Goal: Transaction & Acquisition: Purchase product/service

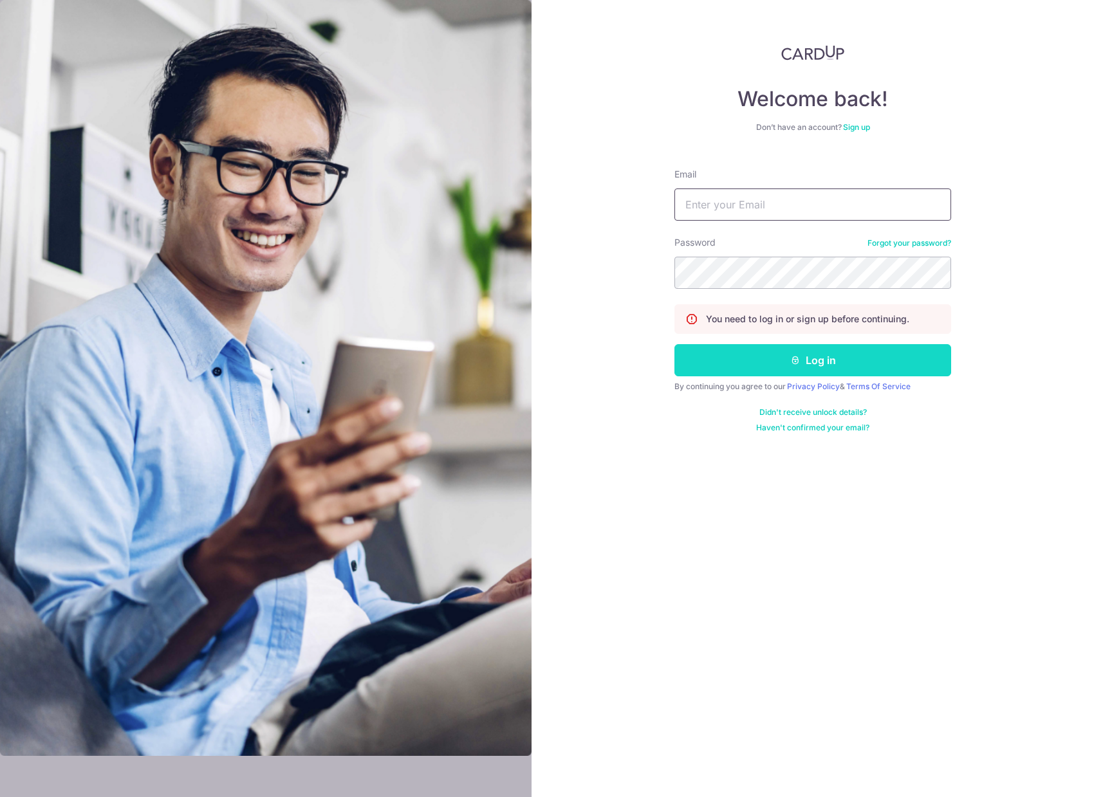
type input "[EMAIL_ADDRESS][DOMAIN_NAME]"
click at [783, 371] on button "Log in" at bounding box center [812, 360] width 277 height 32
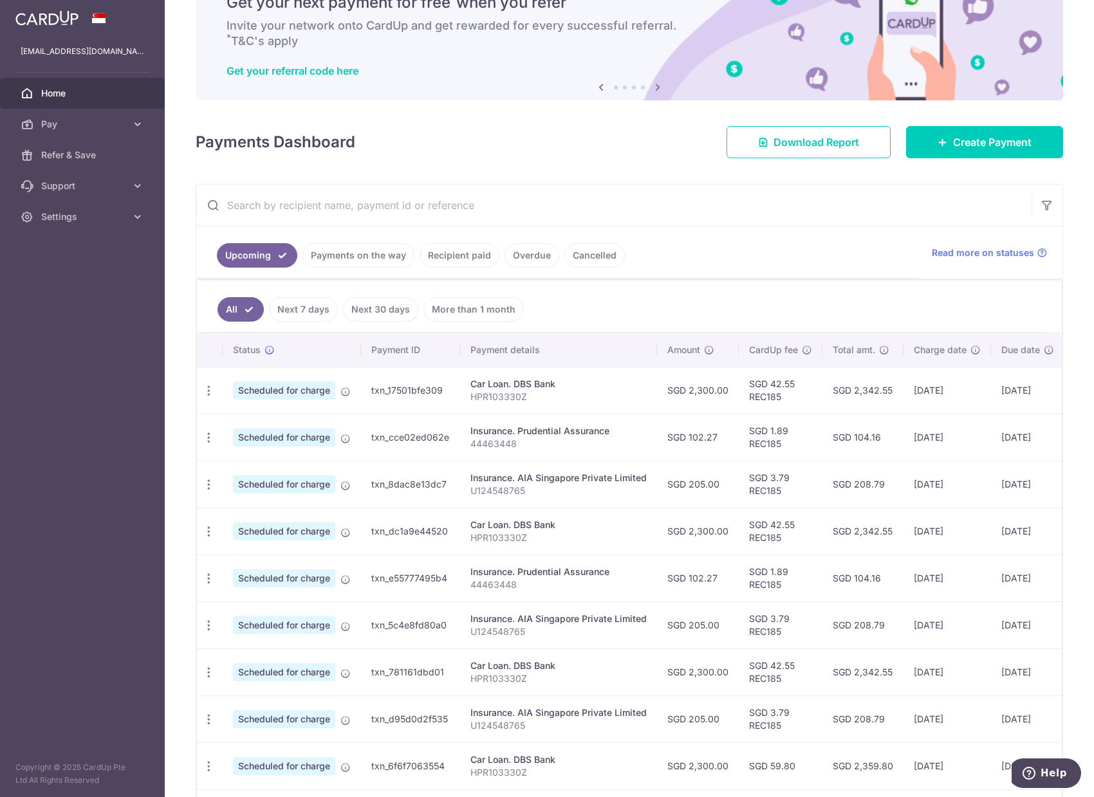
scroll to position [129, 0]
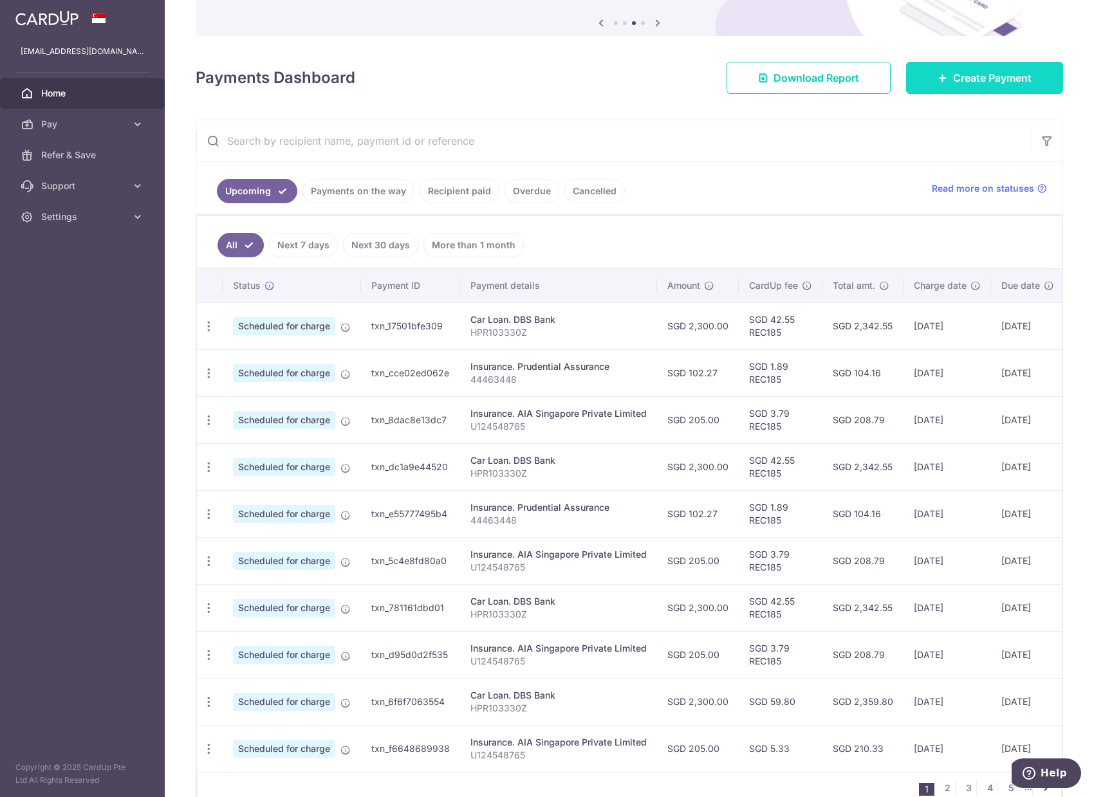
click at [953, 84] on span "Create Payment" at bounding box center [992, 77] width 78 height 15
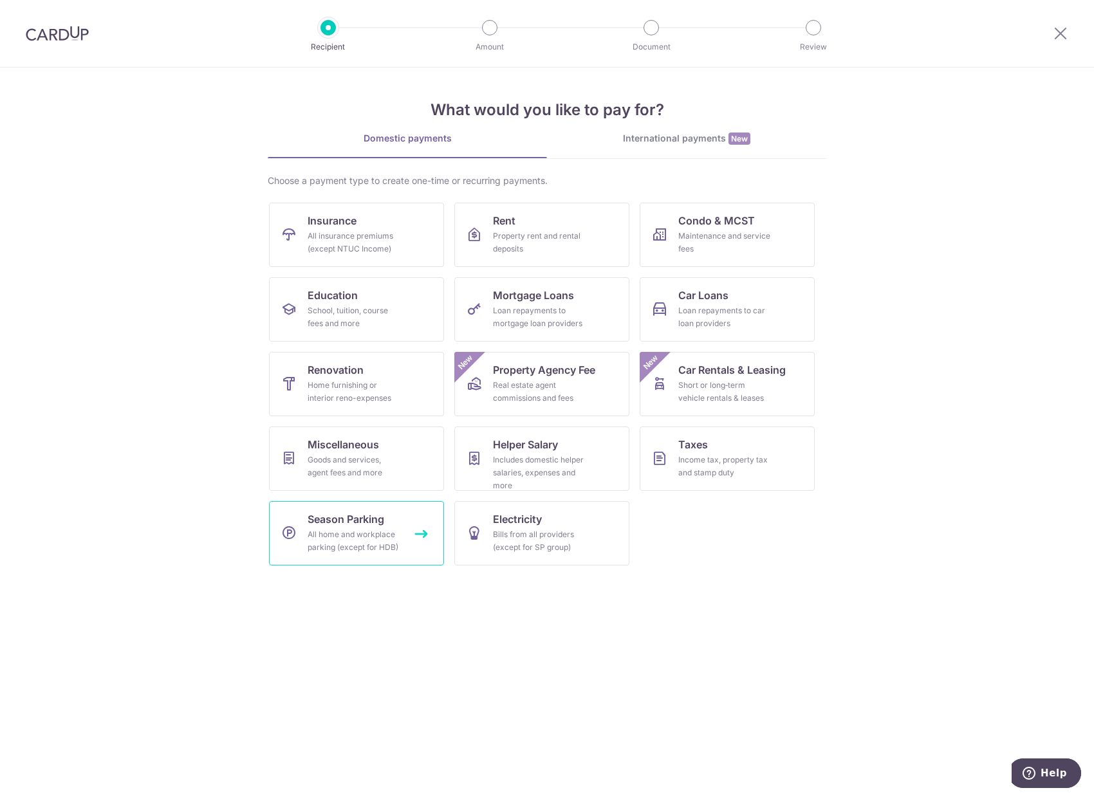
click at [380, 546] on div "All home and workplace parking (except for HDB)" at bounding box center [354, 541] width 93 height 26
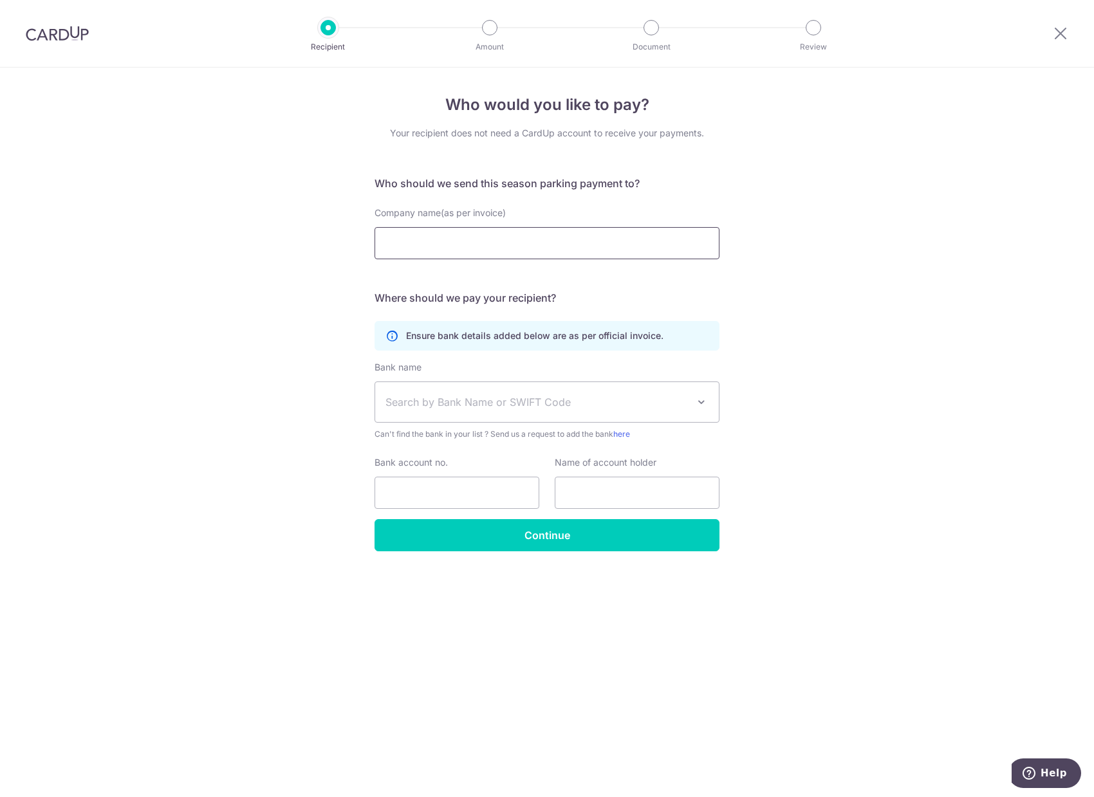
click at [464, 247] on input "Company name(as per invoice)" at bounding box center [546, 243] width 345 height 32
click at [815, 291] on div "Who would you like to pay? Your recipient does not need a CardUp account to rec…" at bounding box center [547, 433] width 1094 height 730
click at [80, 35] on img at bounding box center [57, 33] width 63 height 15
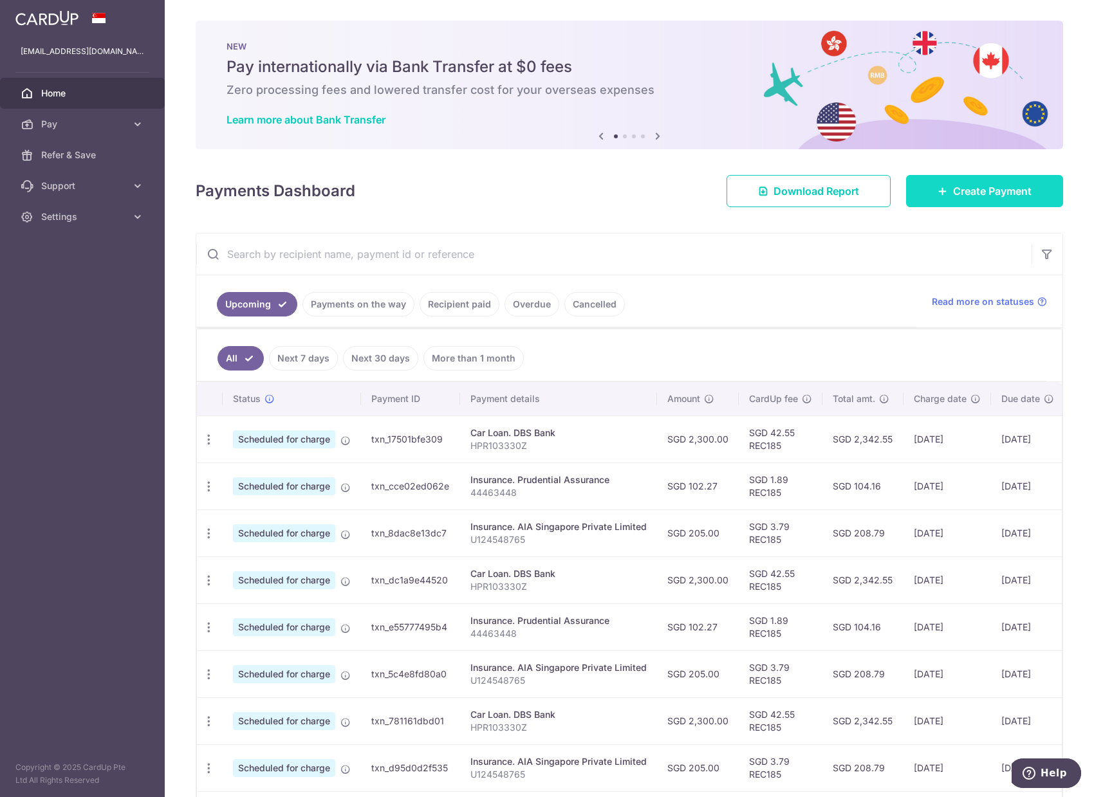
click at [954, 182] on link "Create Payment" at bounding box center [984, 191] width 157 height 32
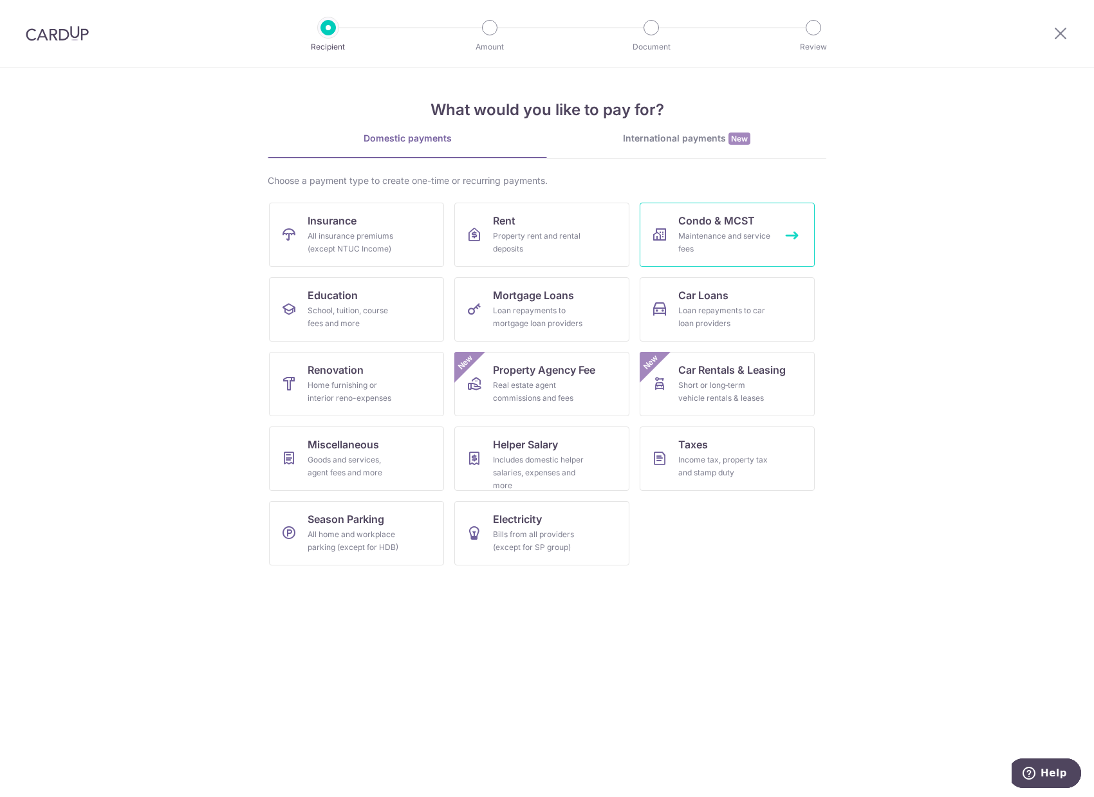
click at [729, 248] on div "Maintenance and service fees" at bounding box center [724, 243] width 93 height 26
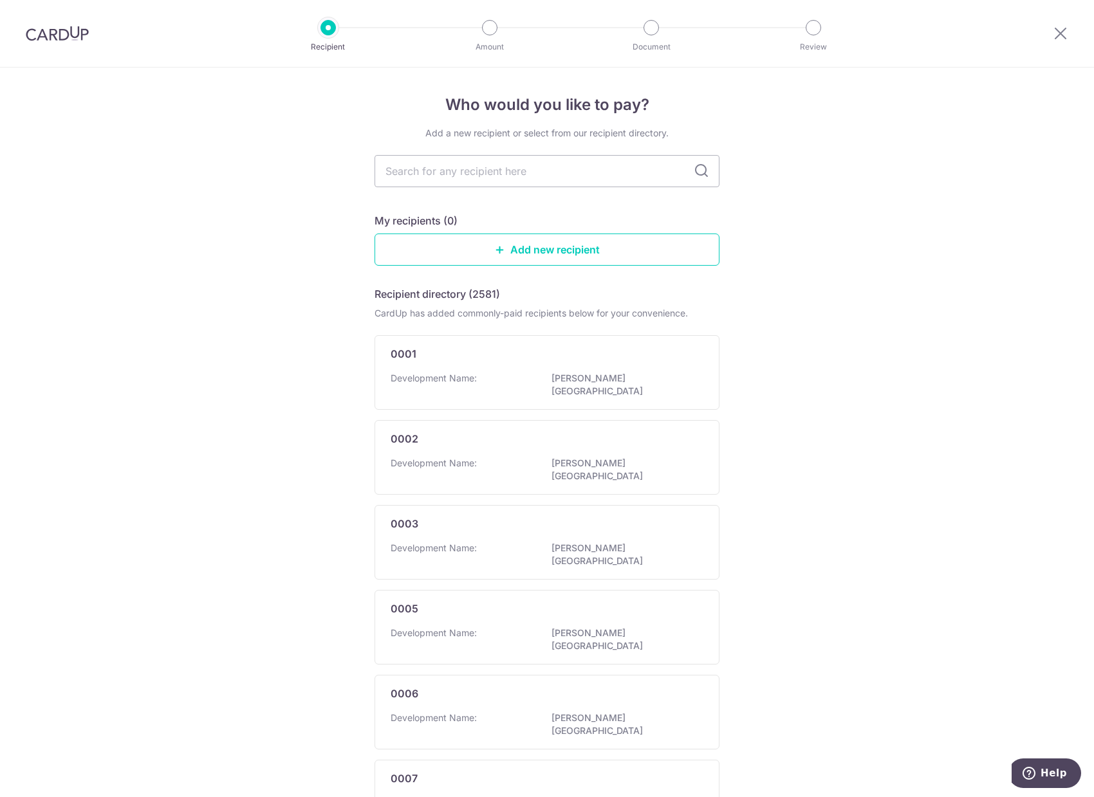
click at [50, 26] on img at bounding box center [57, 33] width 63 height 15
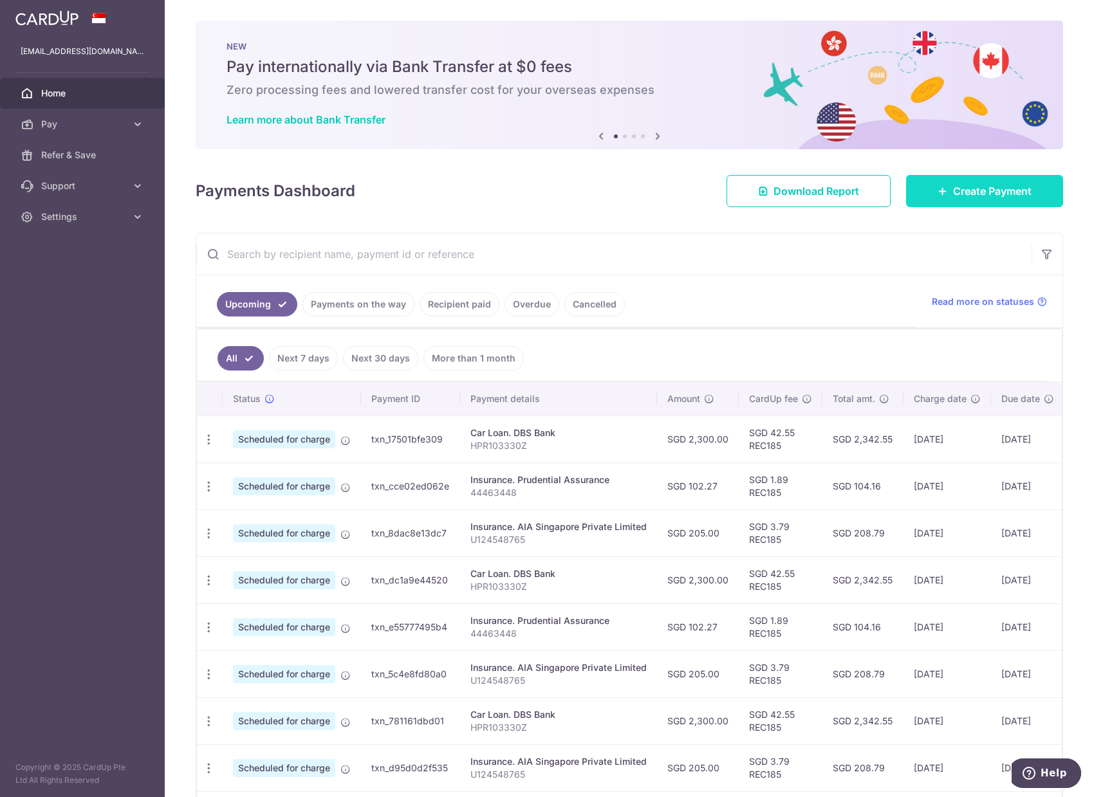
click at [964, 199] on link "Create Payment" at bounding box center [984, 191] width 157 height 32
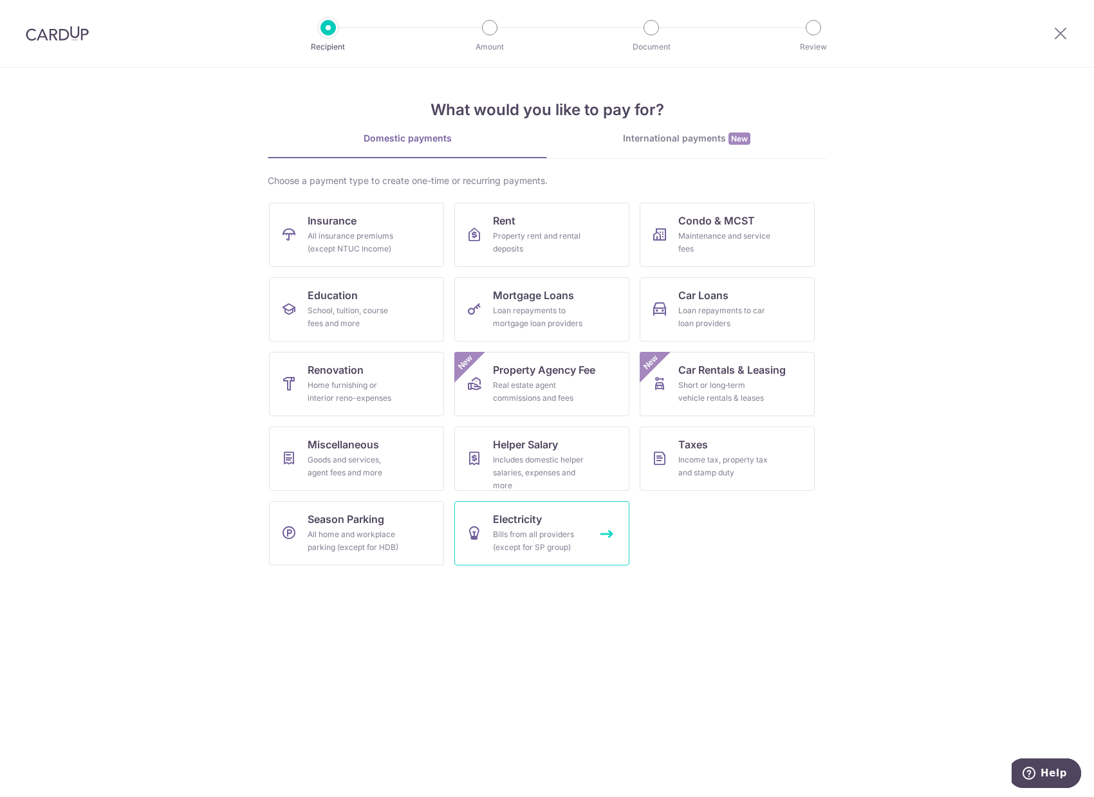
click at [555, 537] on div "Bills from all providers (except for SP group)" at bounding box center [539, 541] width 93 height 26
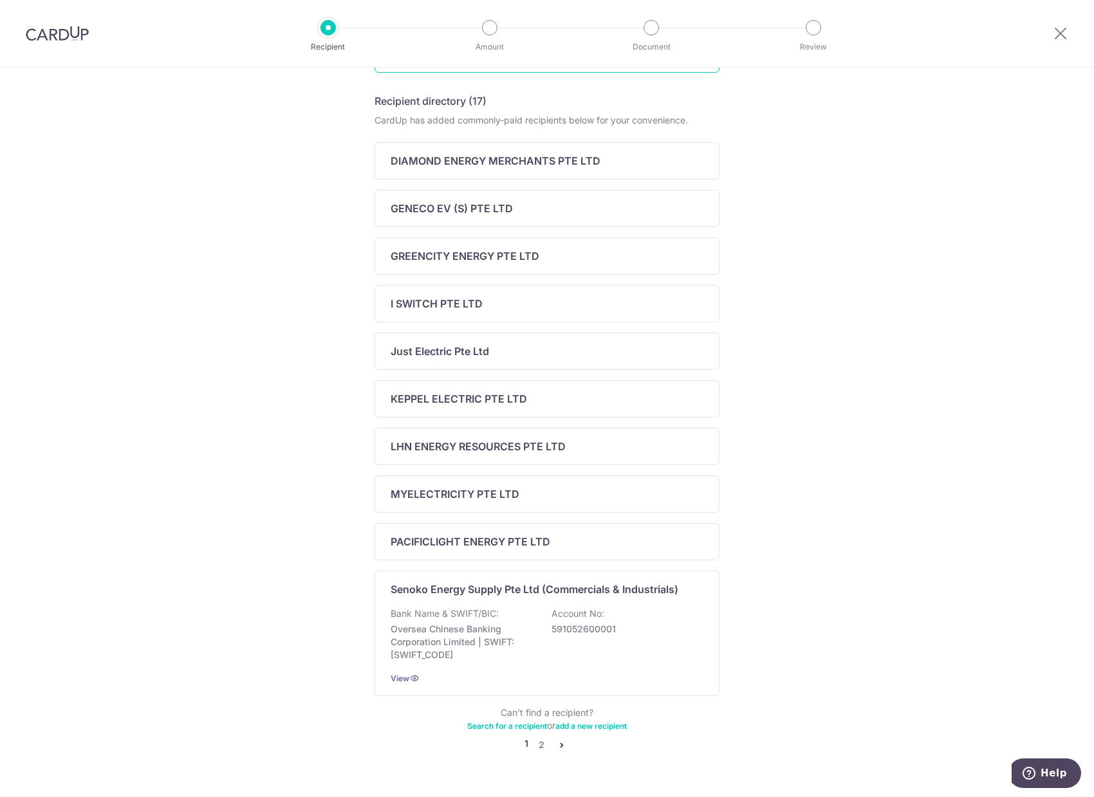
scroll to position [225, 0]
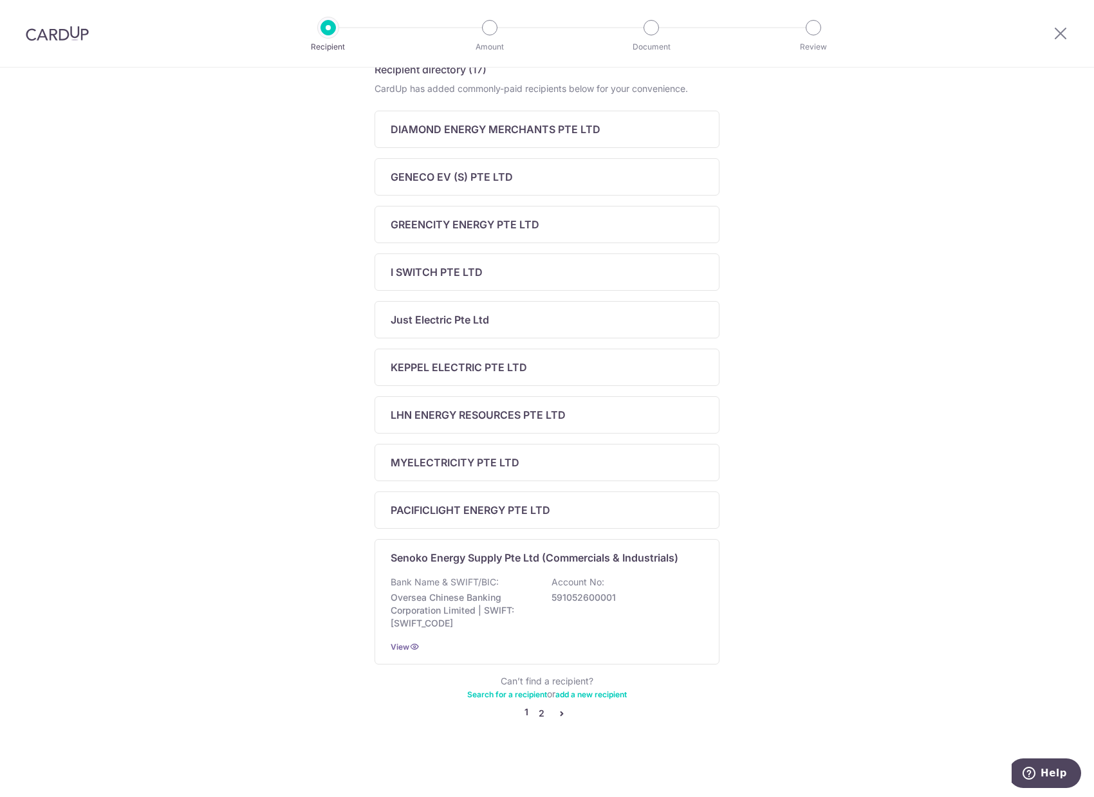
click at [539, 712] on link "2" at bounding box center [540, 713] width 15 height 15
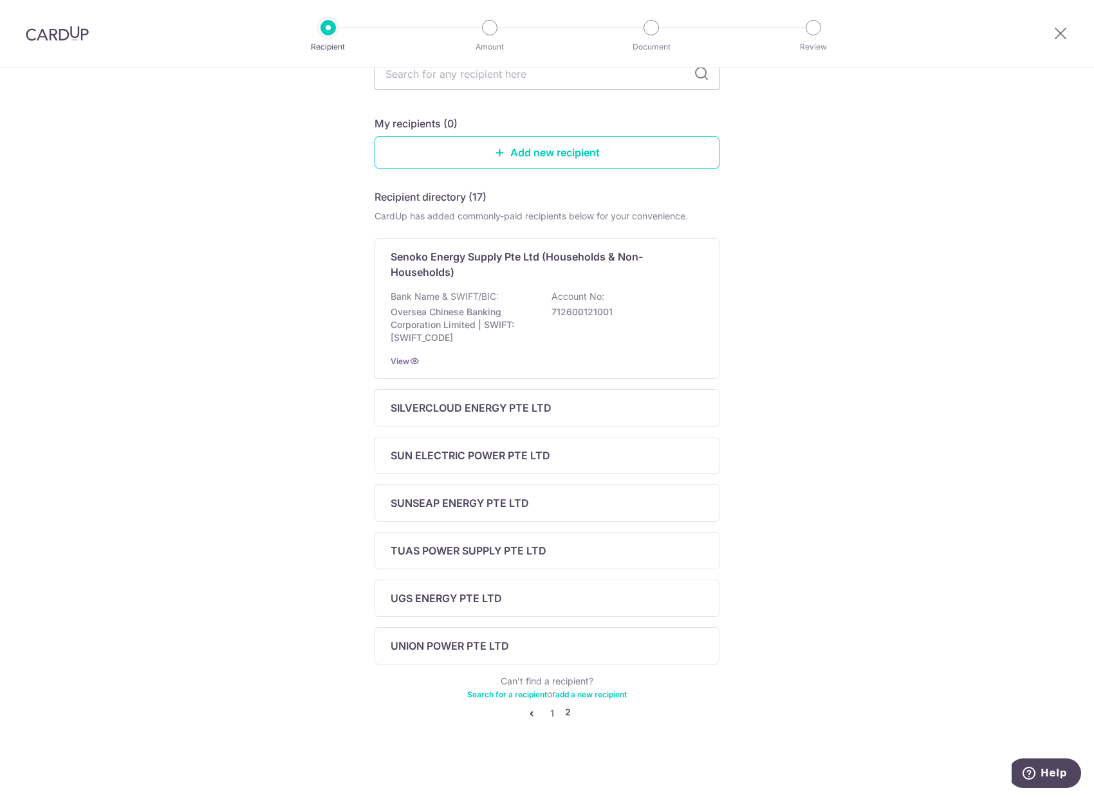
scroll to position [88, 0]
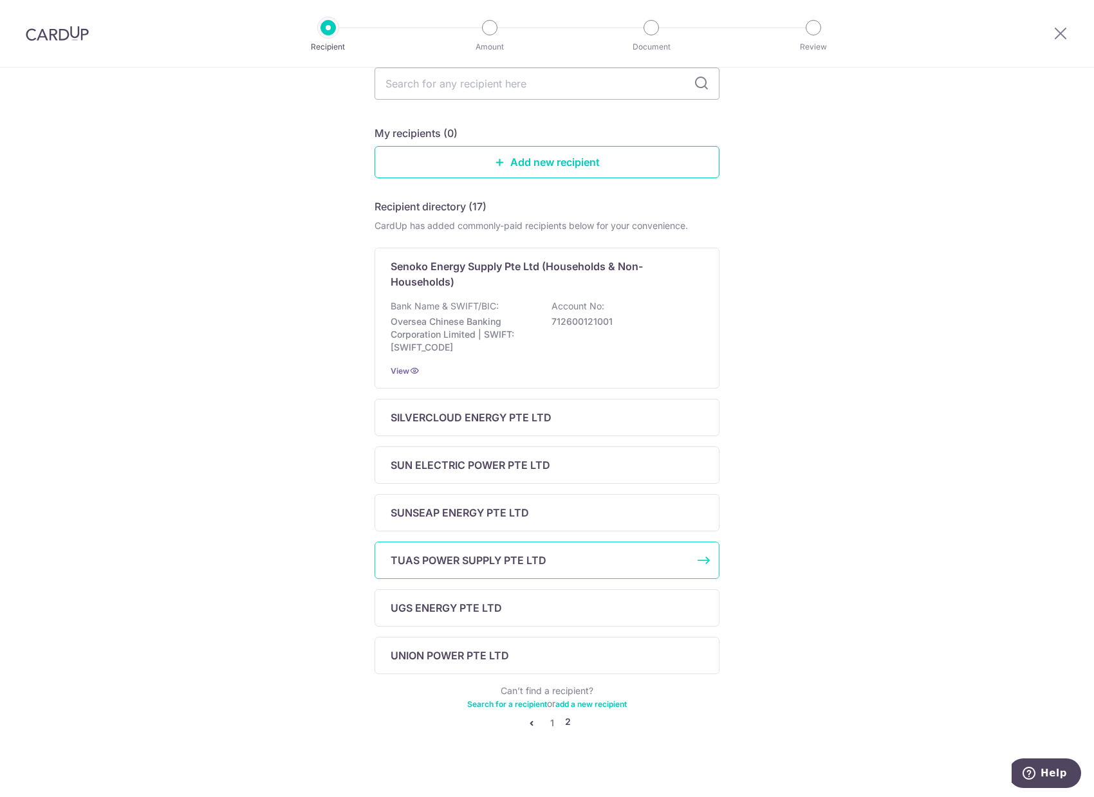
click at [594, 561] on div "TUAS POWER SUPPLY PTE LTD" at bounding box center [539, 560] width 297 height 15
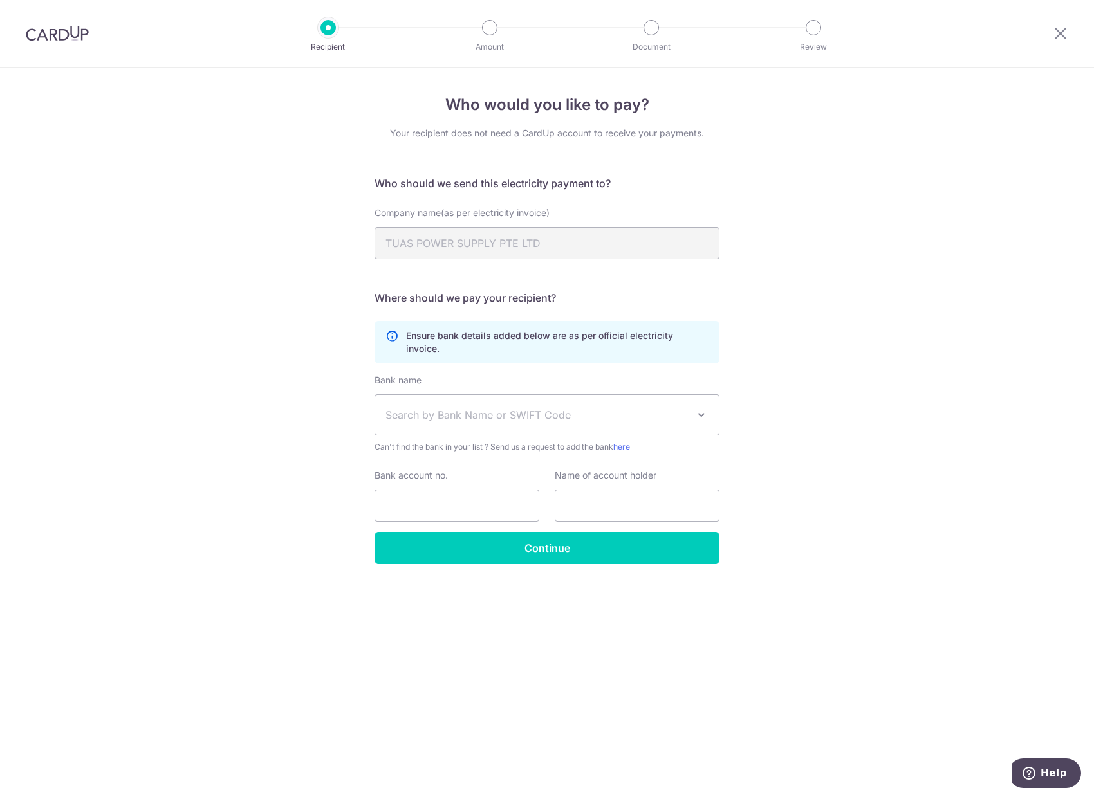
click at [69, 30] on img at bounding box center [57, 33] width 63 height 15
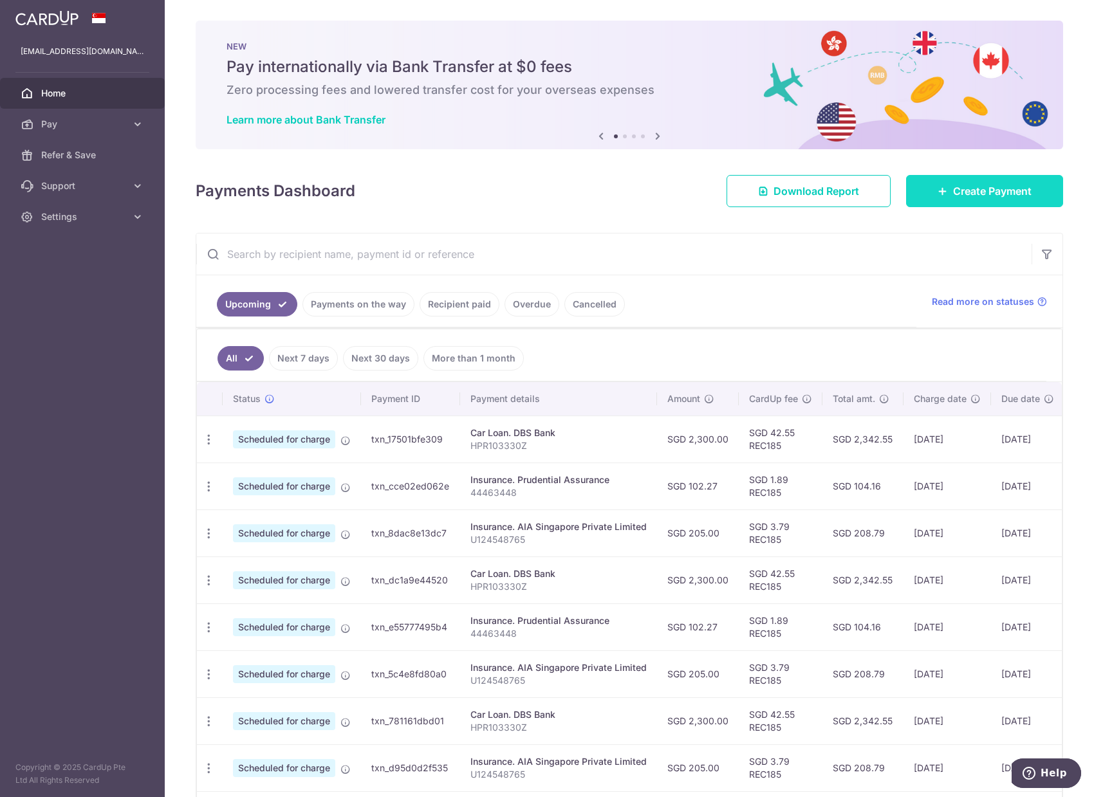
click at [936, 198] on link "Create Payment" at bounding box center [984, 191] width 157 height 32
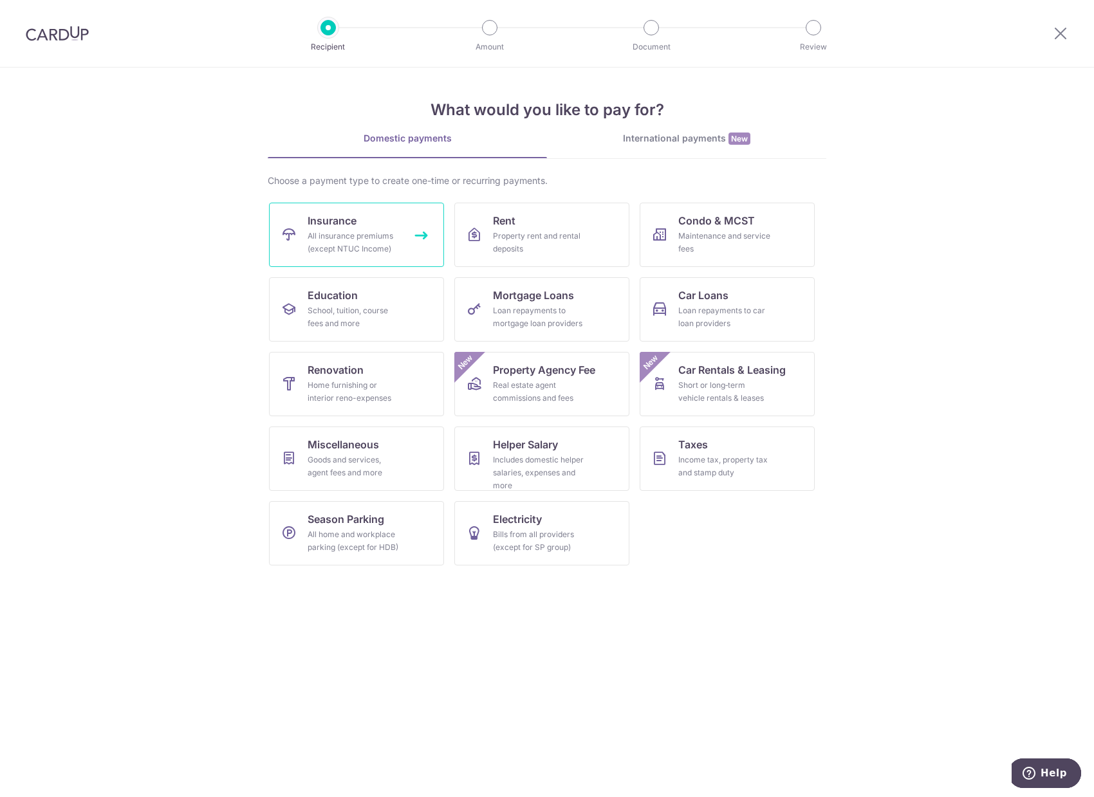
click at [333, 216] on span "Insurance" at bounding box center [332, 220] width 49 height 15
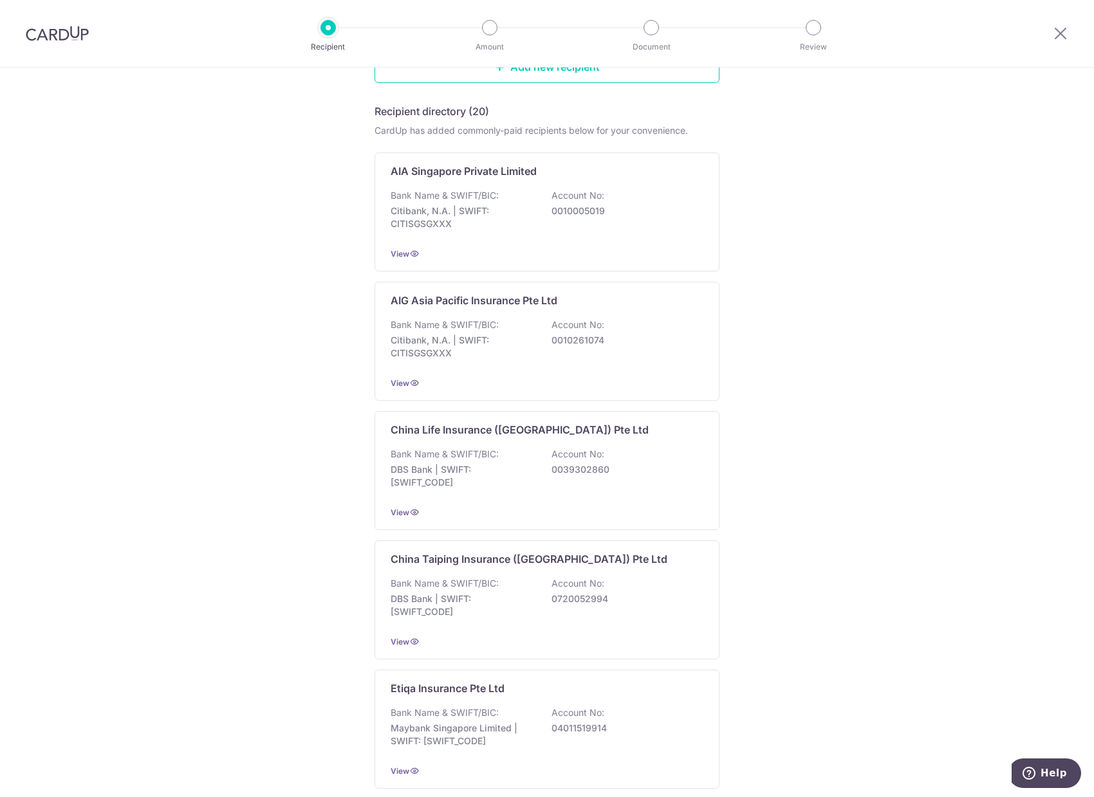
scroll to position [960, 0]
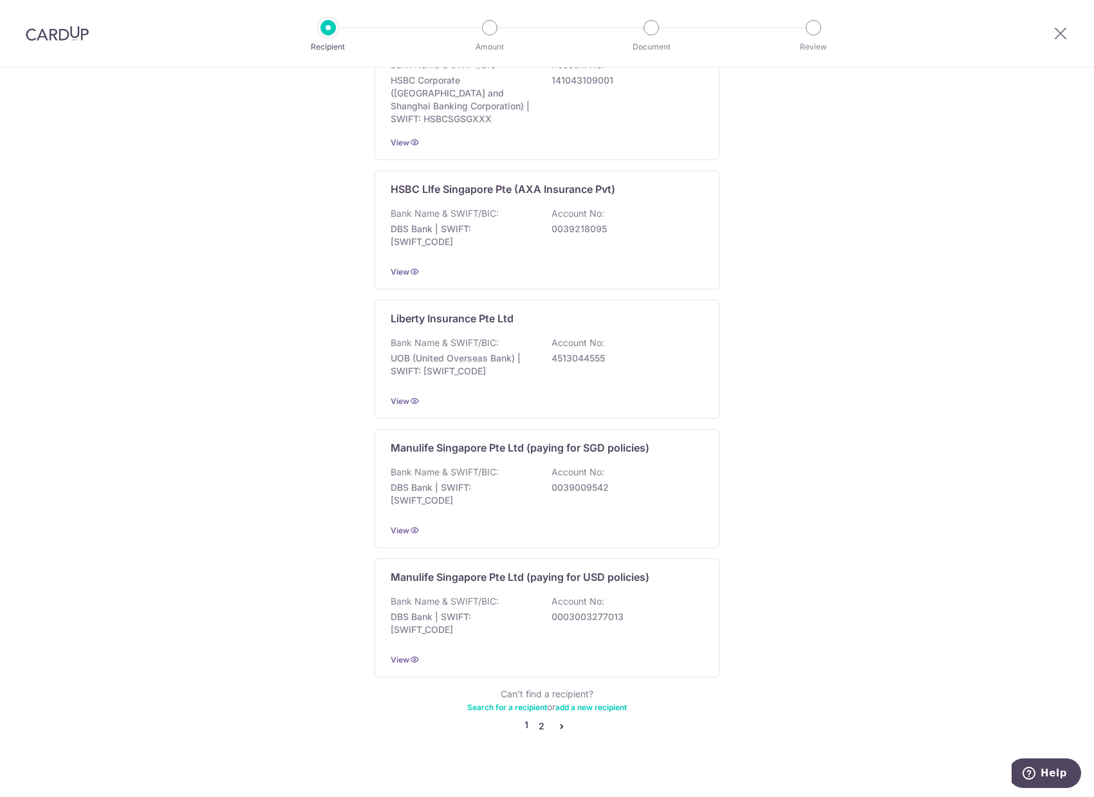
click at [540, 719] on link "2" at bounding box center [540, 726] width 15 height 15
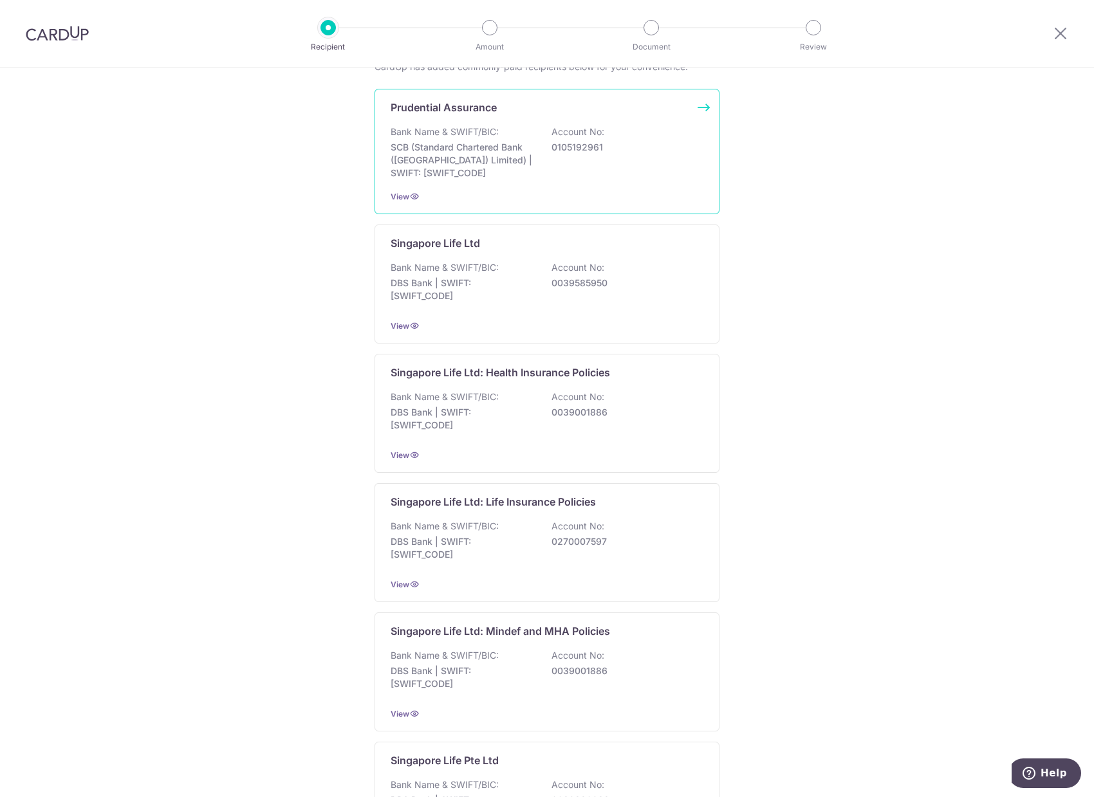
scroll to position [0, 0]
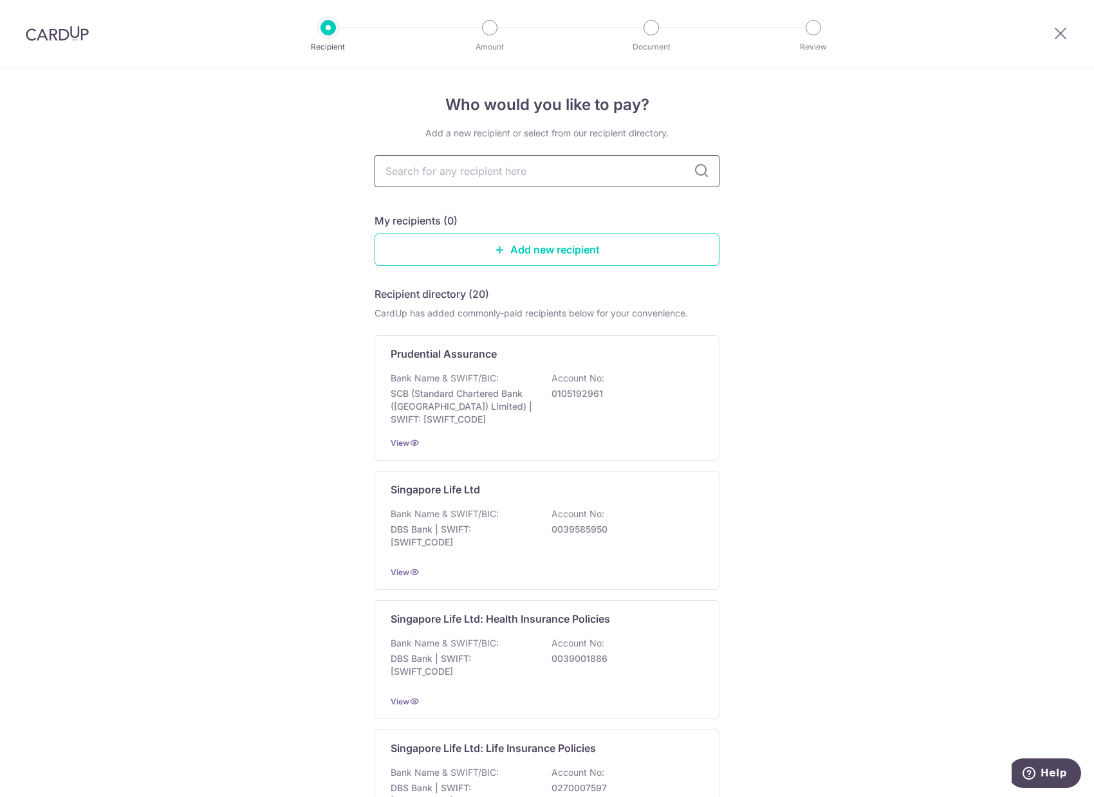
click at [460, 172] on input "text" at bounding box center [546, 171] width 345 height 32
type input "AIA"
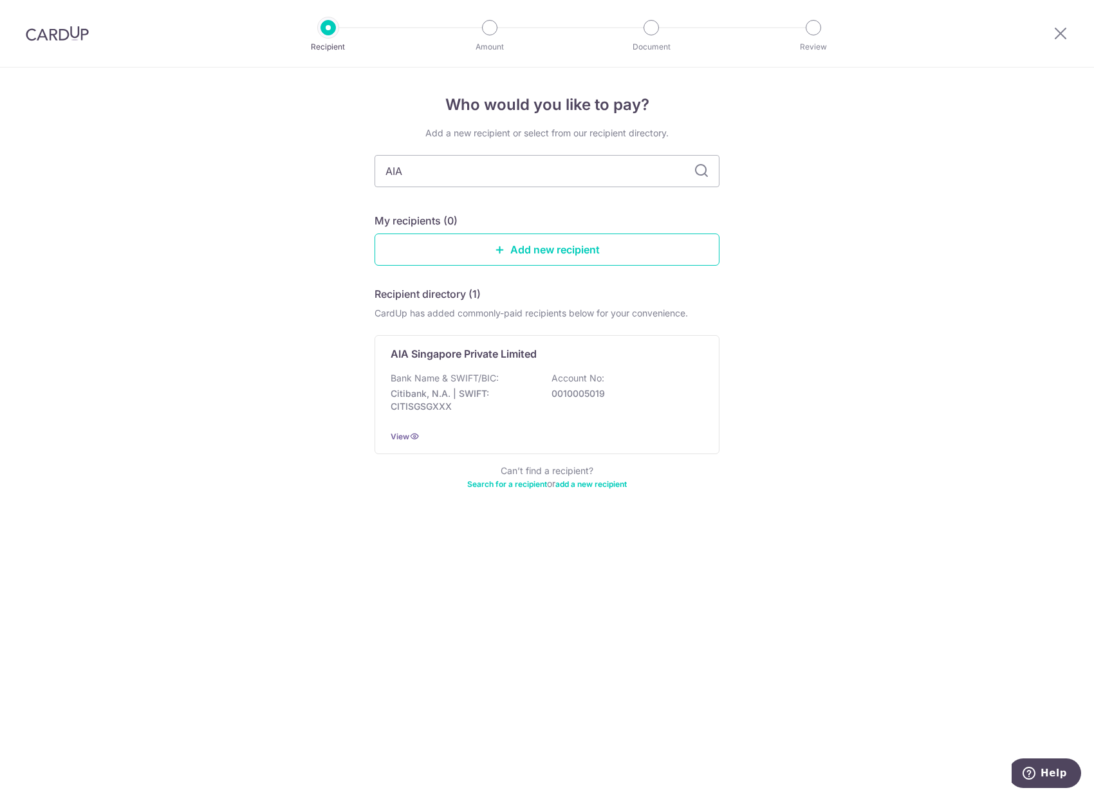
click at [286, 253] on div "Who would you like to pay? Add a new recipient or select from our recipient dir…" at bounding box center [547, 433] width 1094 height 730
click at [624, 389] on p "0010005019" at bounding box center [623, 393] width 144 height 13
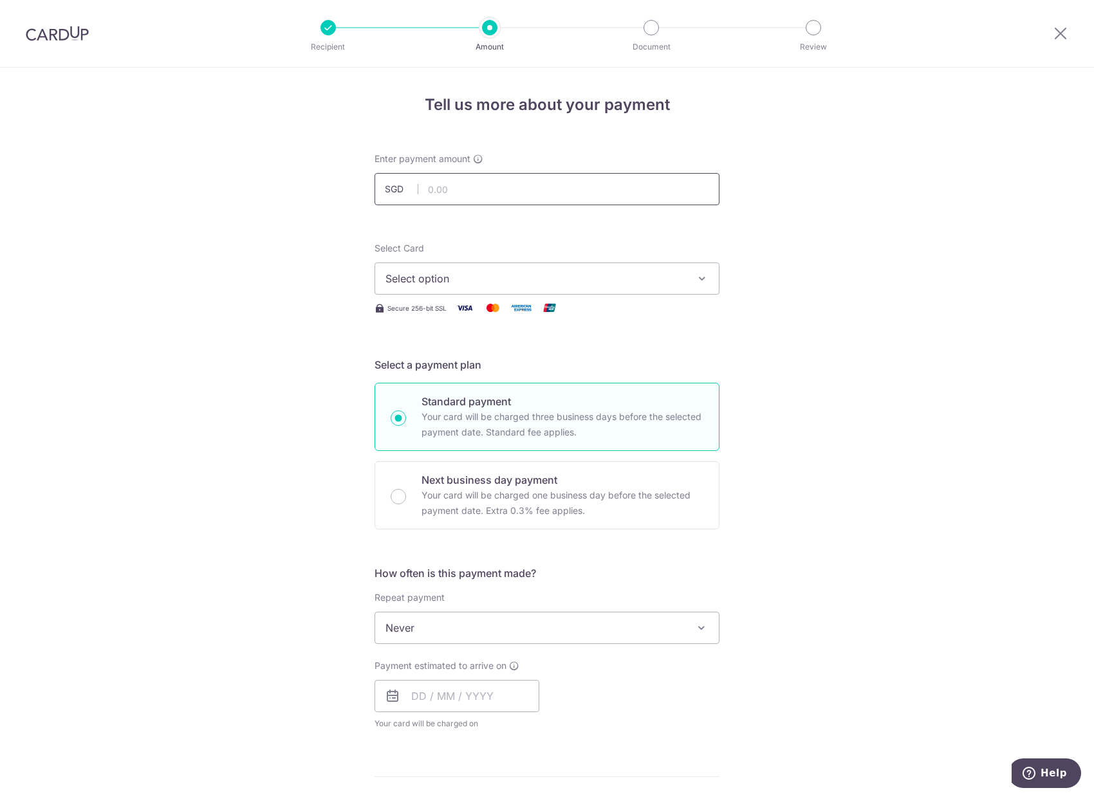
click at [473, 194] on input "text" at bounding box center [546, 189] width 345 height 32
type input "259.75"
click at [260, 237] on div "Tell us more about your payment Enter payment amount SGD 259.75 259.75 Select C…" at bounding box center [547, 650] width 1094 height 1164
click at [447, 275] on span "Select option" at bounding box center [535, 278] width 300 height 15
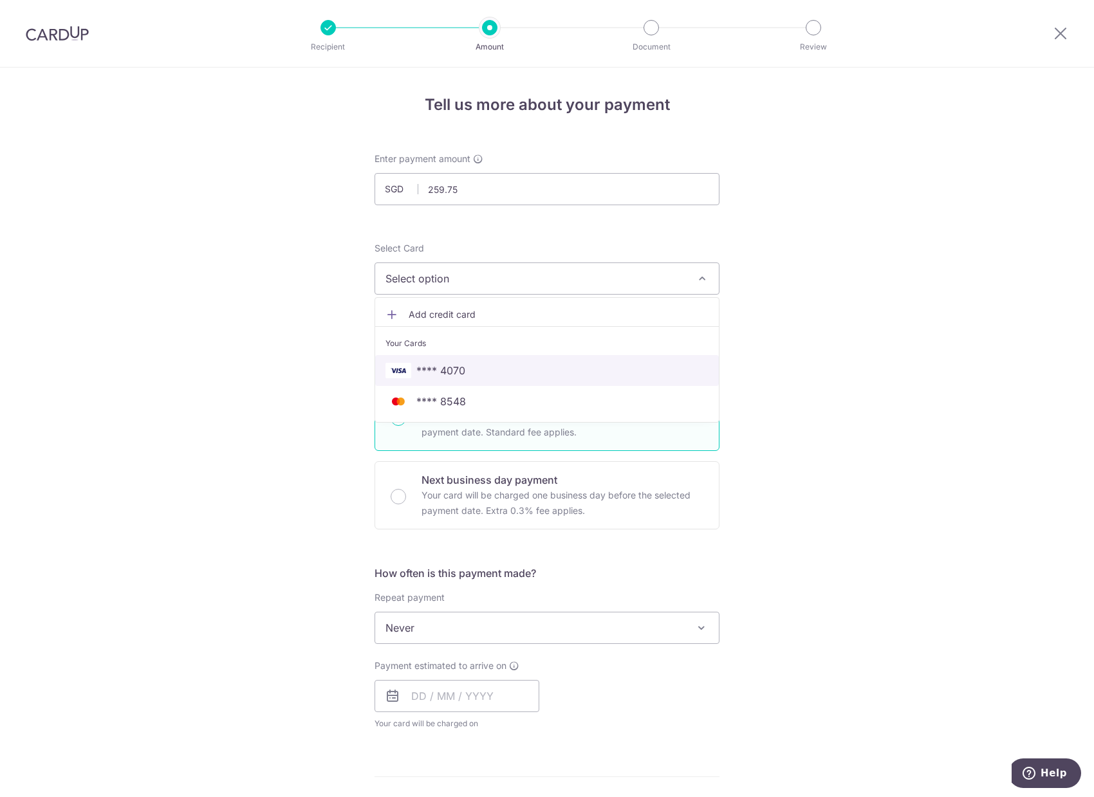
drag, startPoint x: 482, startPoint y: 373, endPoint x: 543, endPoint y: 383, distance: 61.9
click at [482, 373] on span "**** 4070" at bounding box center [546, 370] width 323 height 15
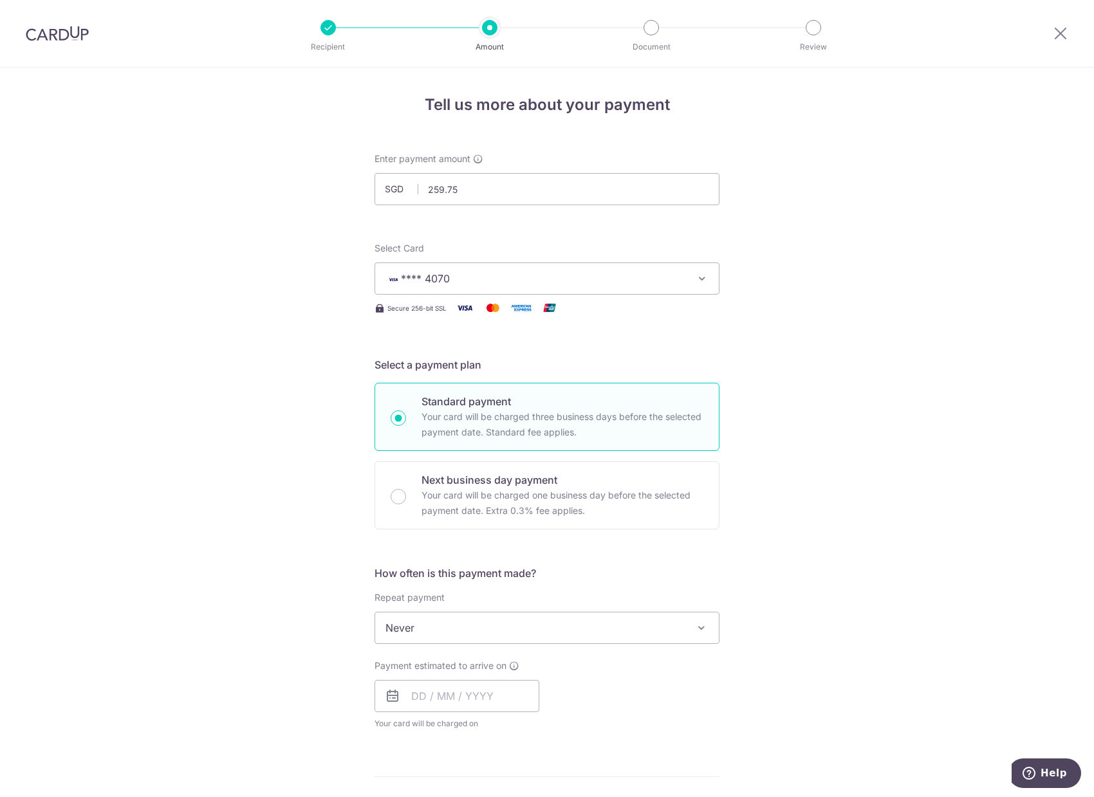
click at [848, 370] on div "Tell us more about your payment Enter payment amount SGD 259.75 259.75 Select C…" at bounding box center [547, 650] width 1094 height 1164
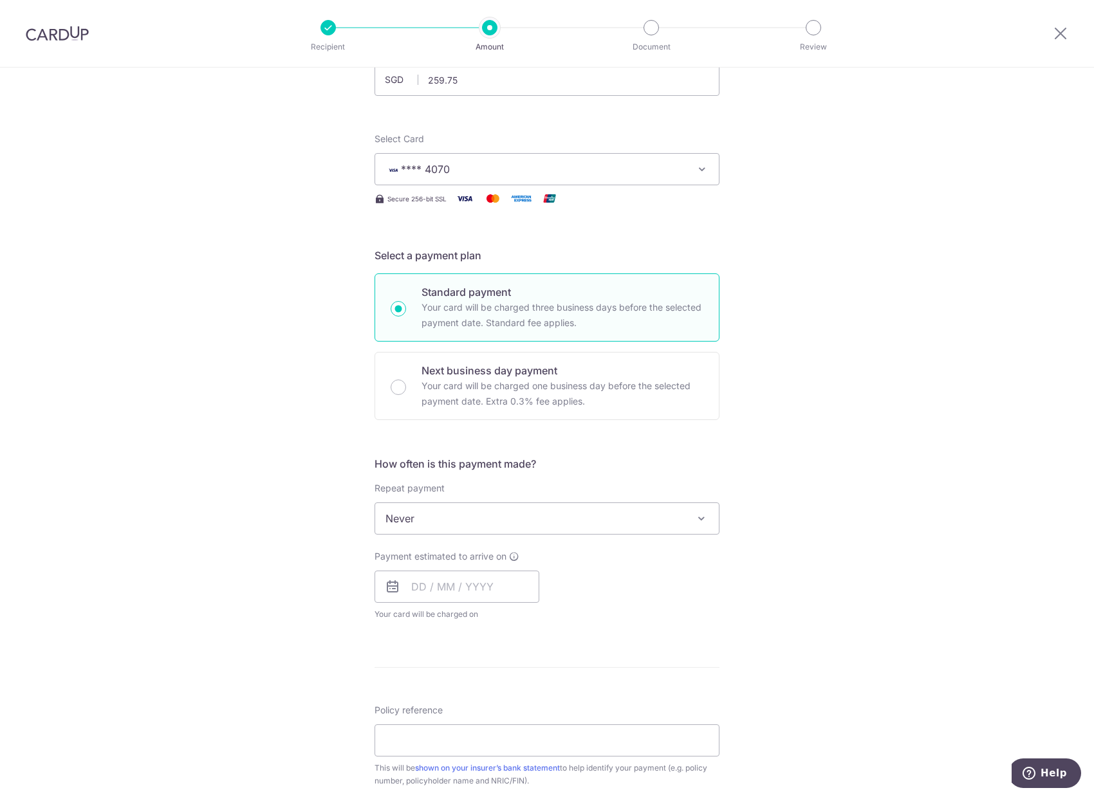
scroll to position [129, 0]
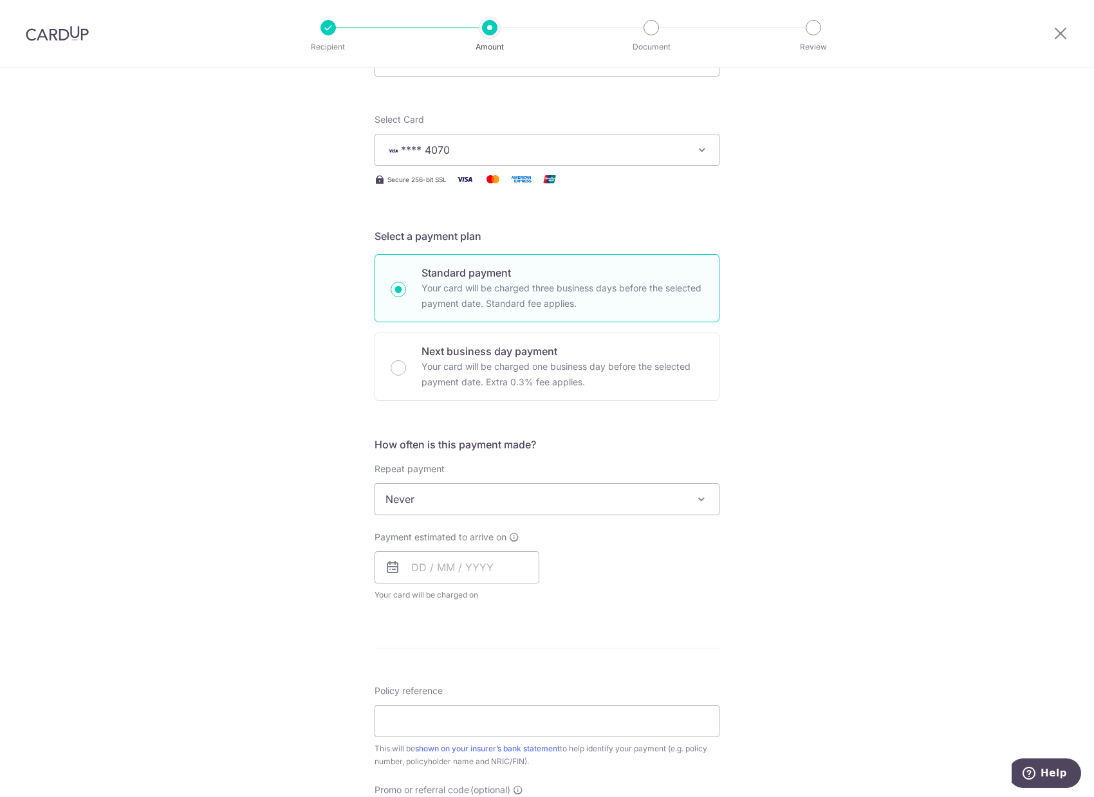
click at [463, 501] on span "Never" at bounding box center [547, 499] width 344 height 31
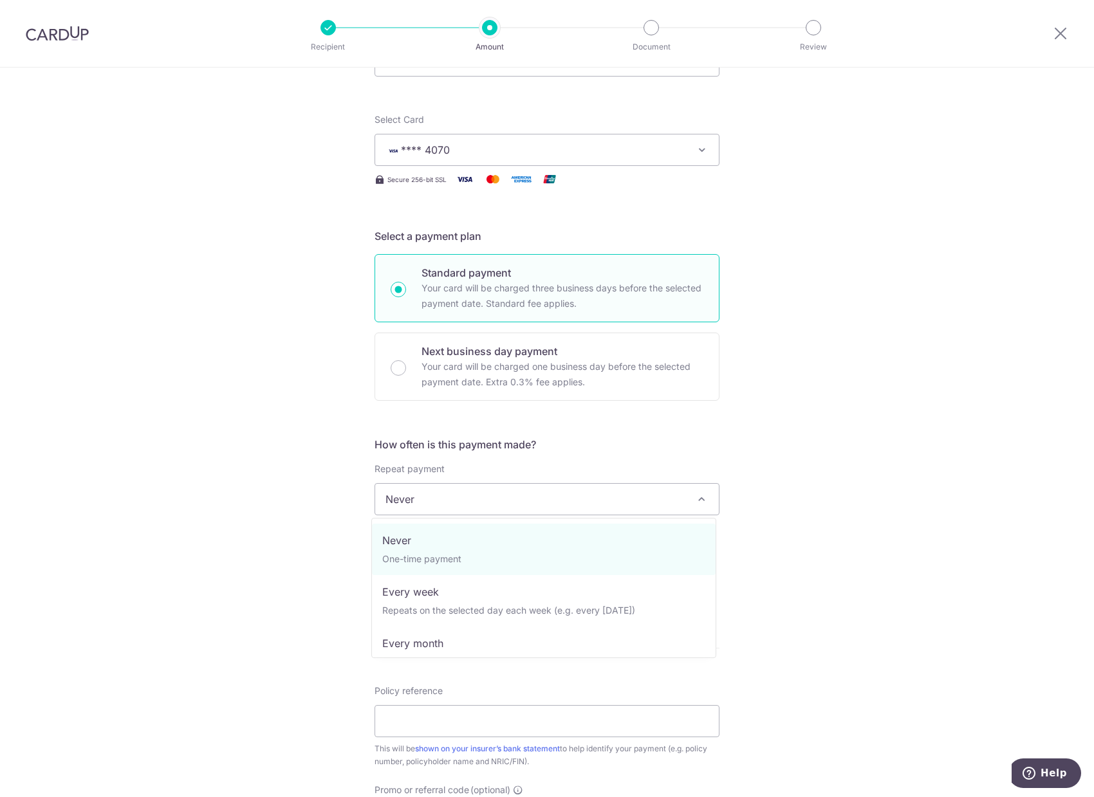
click at [889, 535] on div "Tell us more about your payment Enter payment amount SGD 259.75 259.75 Select C…" at bounding box center [547, 521] width 1094 height 1164
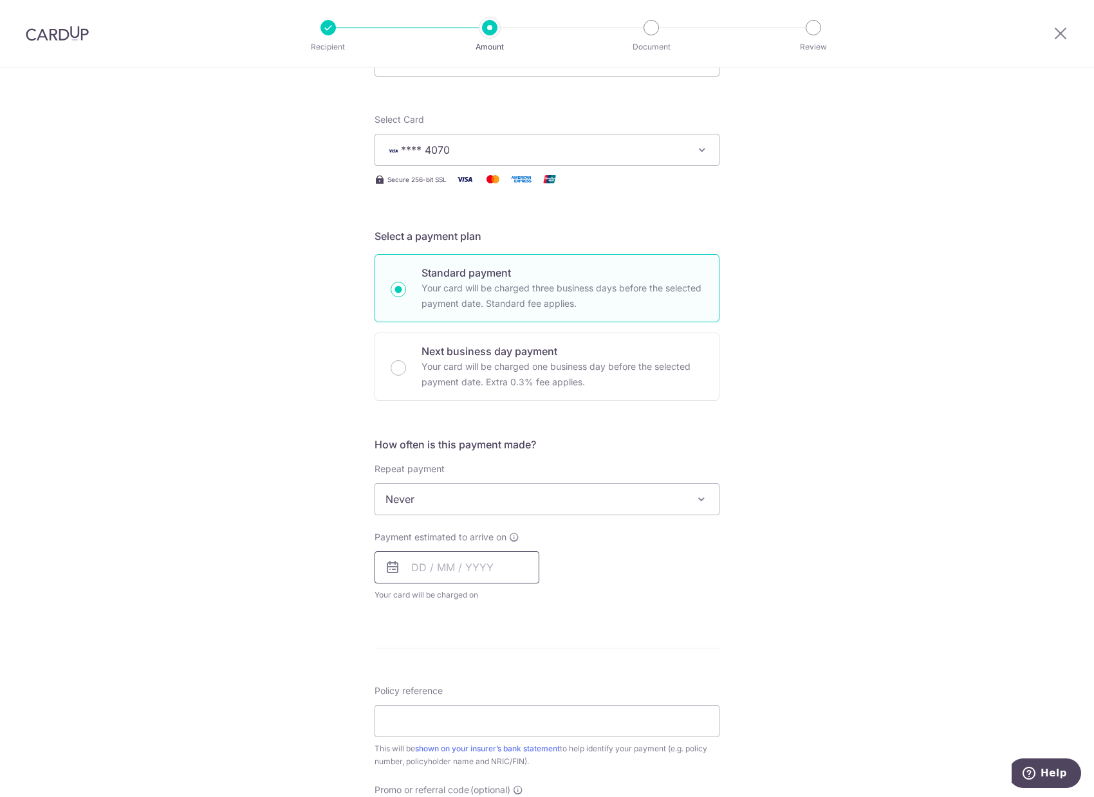
click at [405, 566] on input "text" at bounding box center [456, 567] width 165 height 32
drag, startPoint x: 522, startPoint y: 765, endPoint x: 809, endPoint y: 585, distance: 338.8
click at [522, 765] on link "31" at bounding box center [529, 762] width 21 height 21
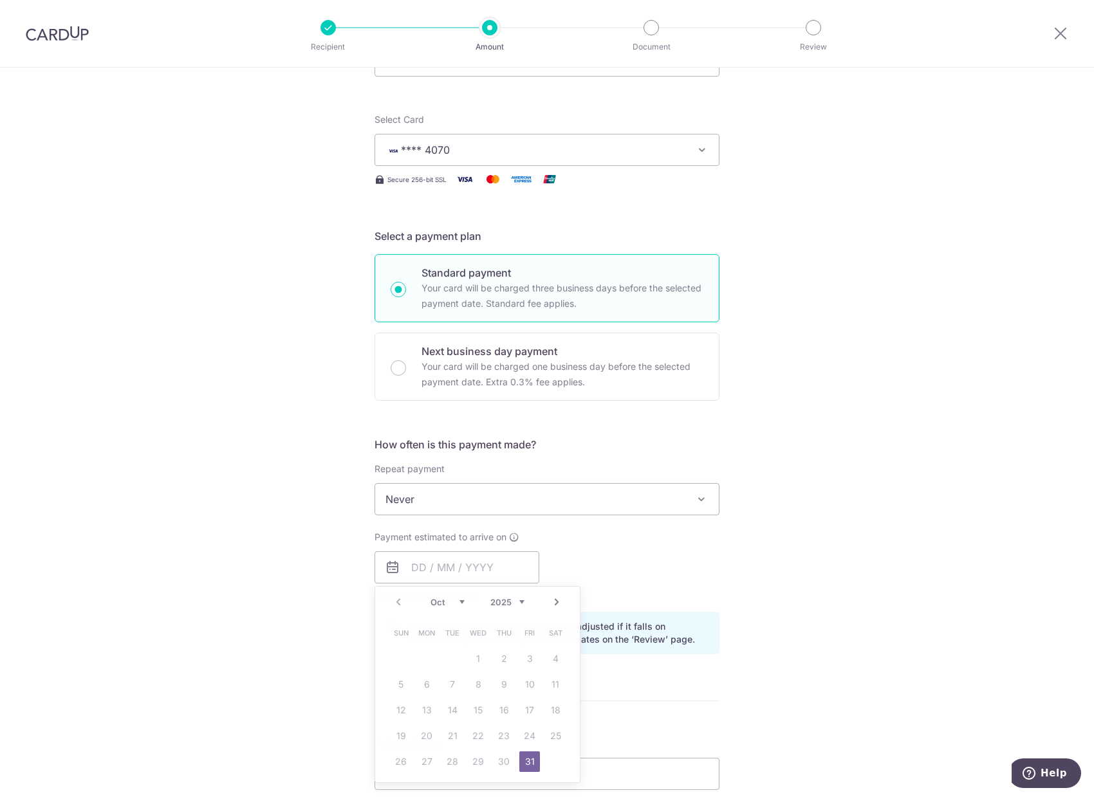
type input "[DATE]"
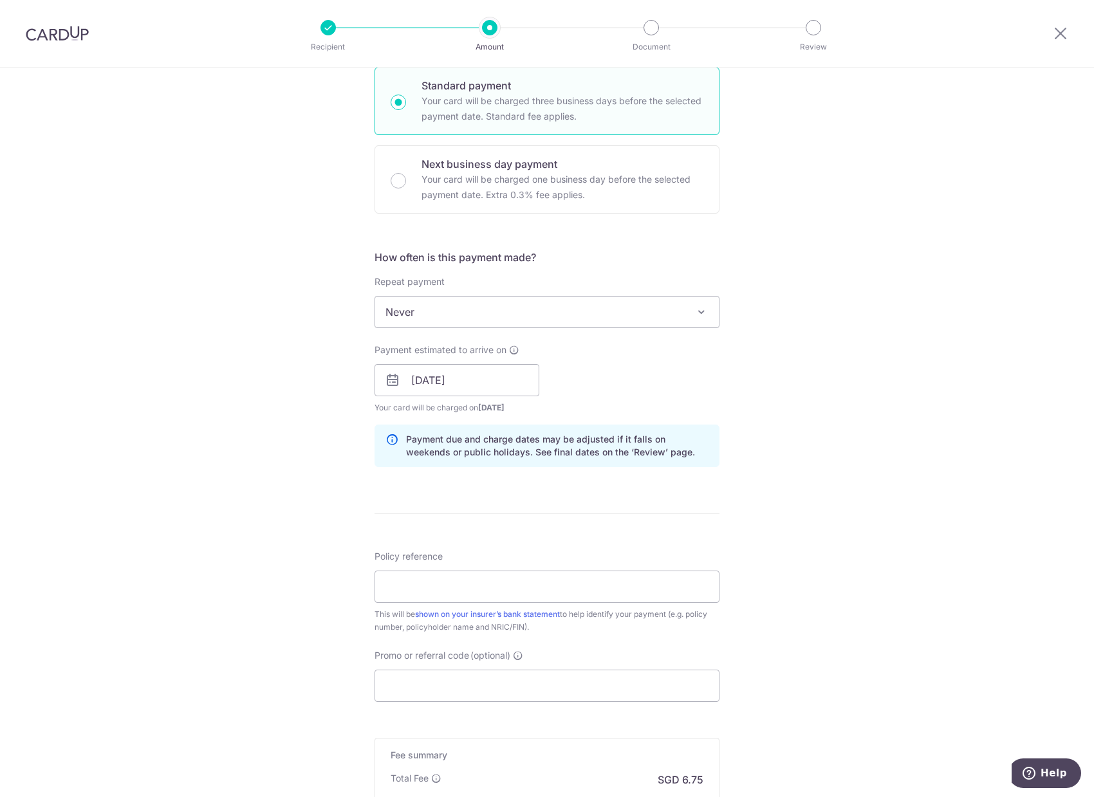
scroll to position [322, 0]
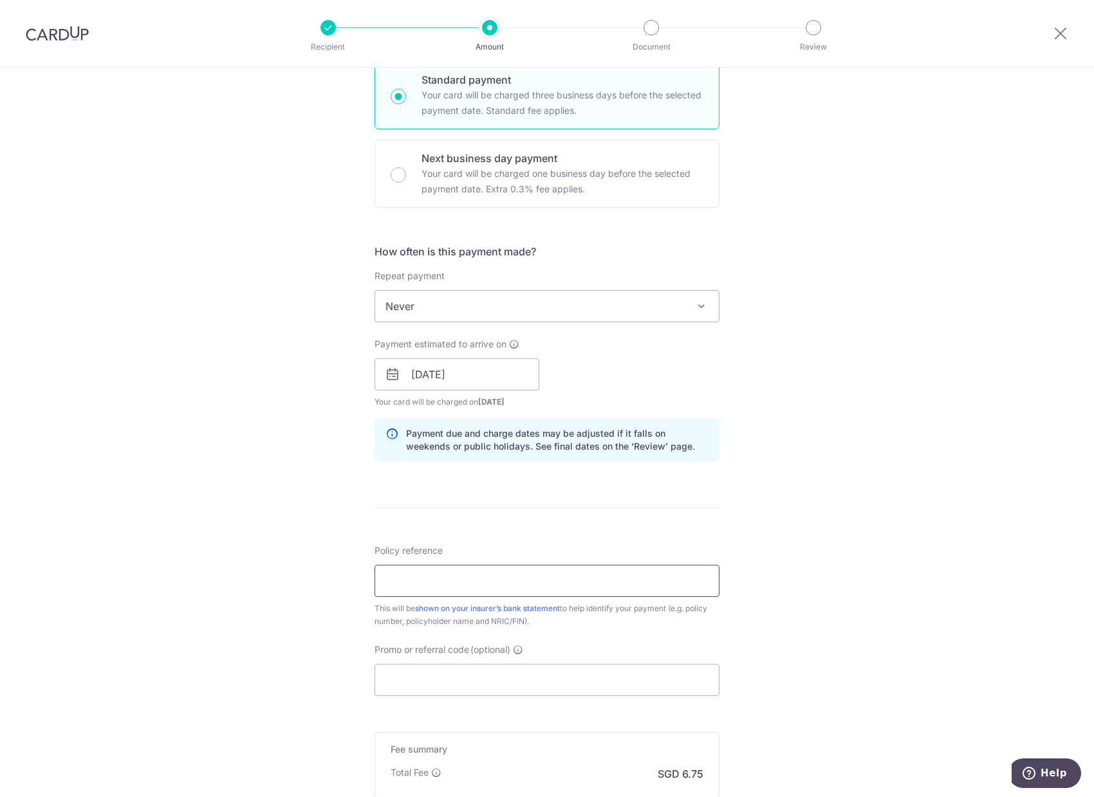
click at [432, 581] on input "Policy reference" at bounding box center [546, 581] width 345 height 32
type input "P558389011"
click at [331, 595] on div "Tell us more about your payment Enter payment amount SGD 259.75 259.75 Select C…" at bounding box center [547, 354] width 1094 height 1217
click at [818, 614] on div "Tell us more about your payment Enter payment amount SGD 259.75 259.75 Select C…" at bounding box center [547, 354] width 1094 height 1217
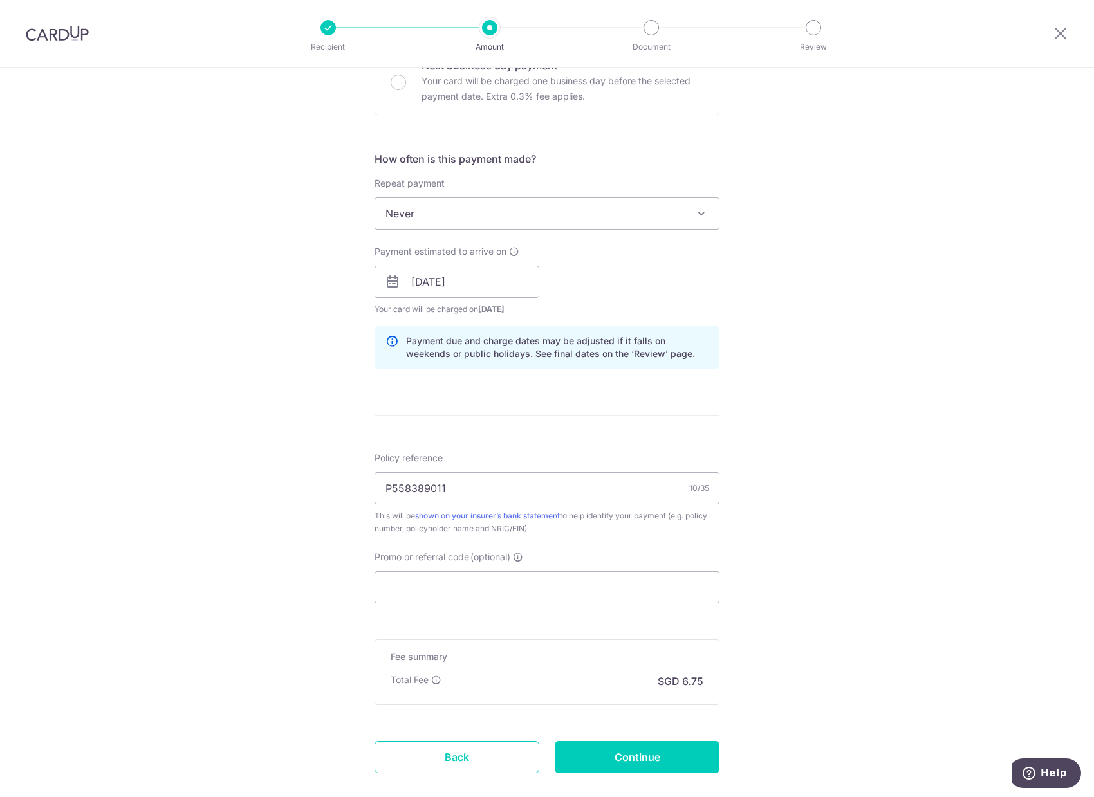
scroll to position [450, 0]
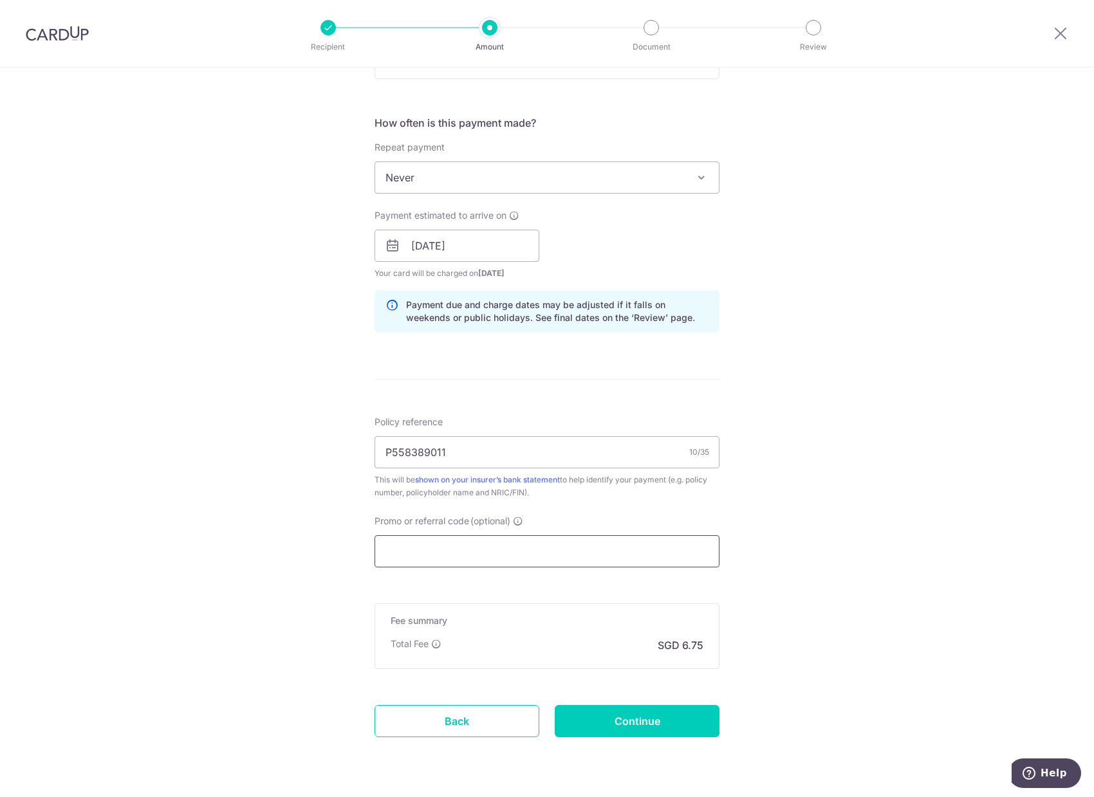
click at [425, 552] on input "Promo or referral code (optional)" at bounding box center [546, 551] width 345 height 32
paste input "OFF225"
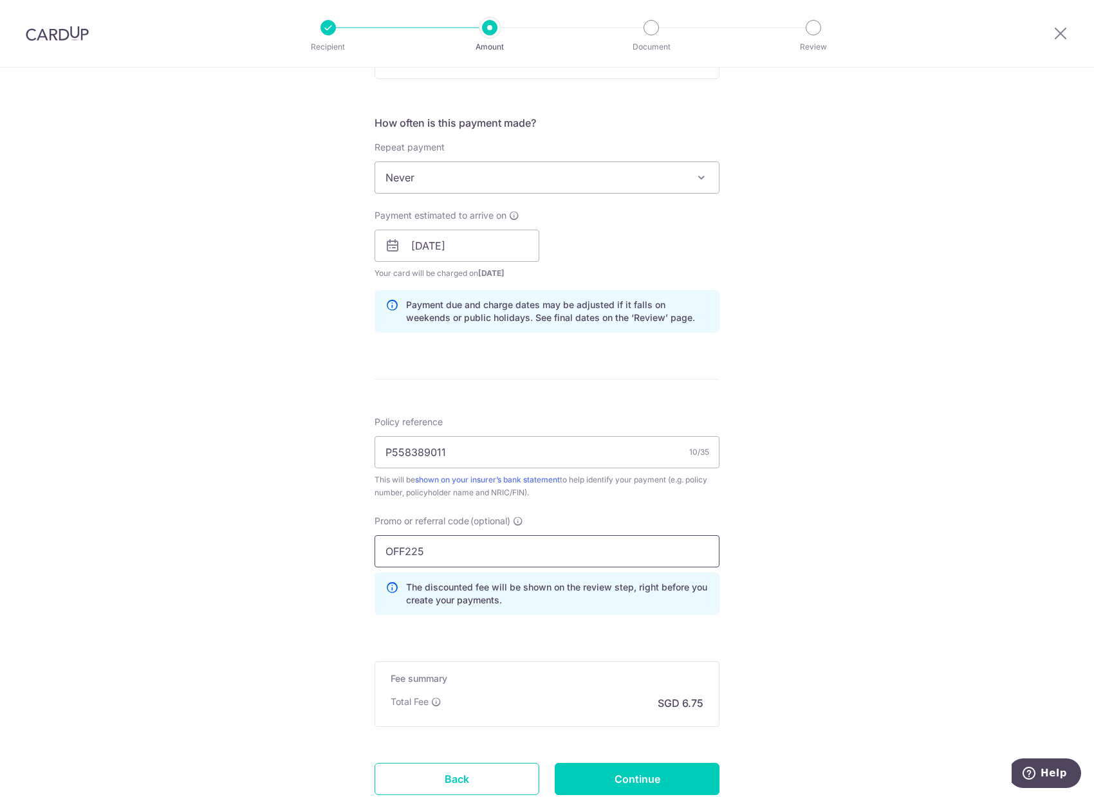
type input "OFF225"
click at [337, 607] on div "Tell us more about your payment Enter payment amount SGD 259.75 259.75 Select C…" at bounding box center [547, 254] width 1094 height 1275
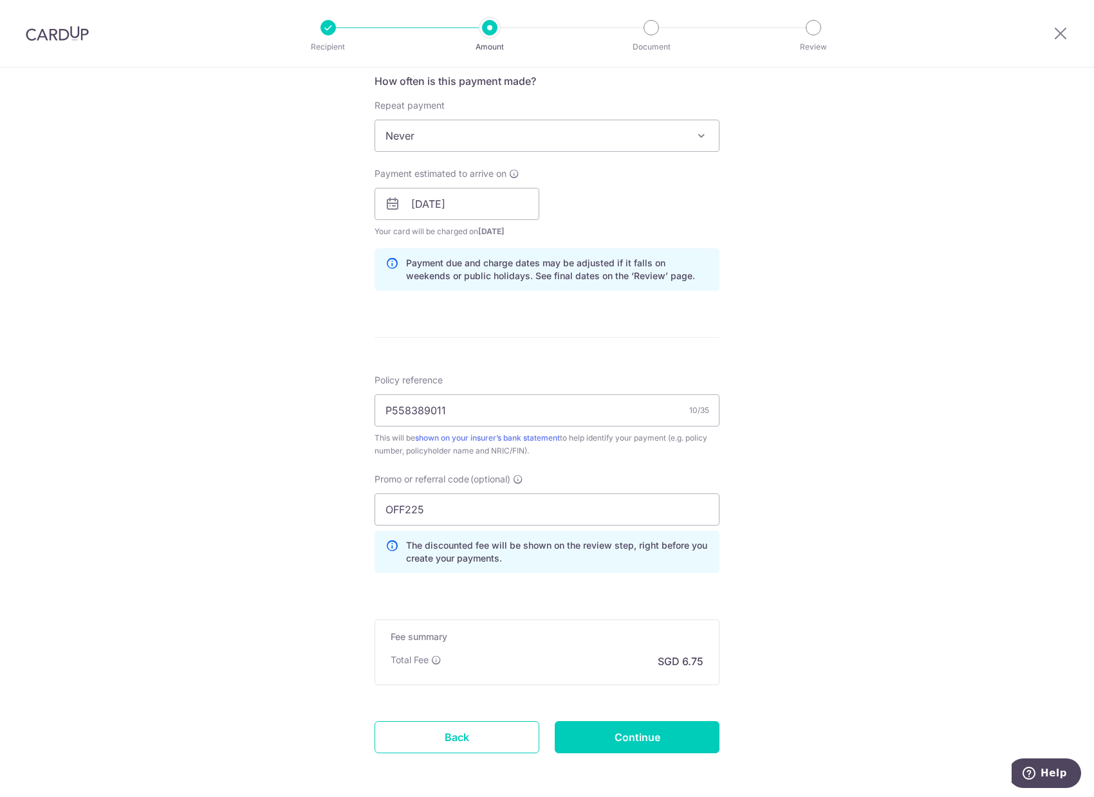
scroll to position [545, 0]
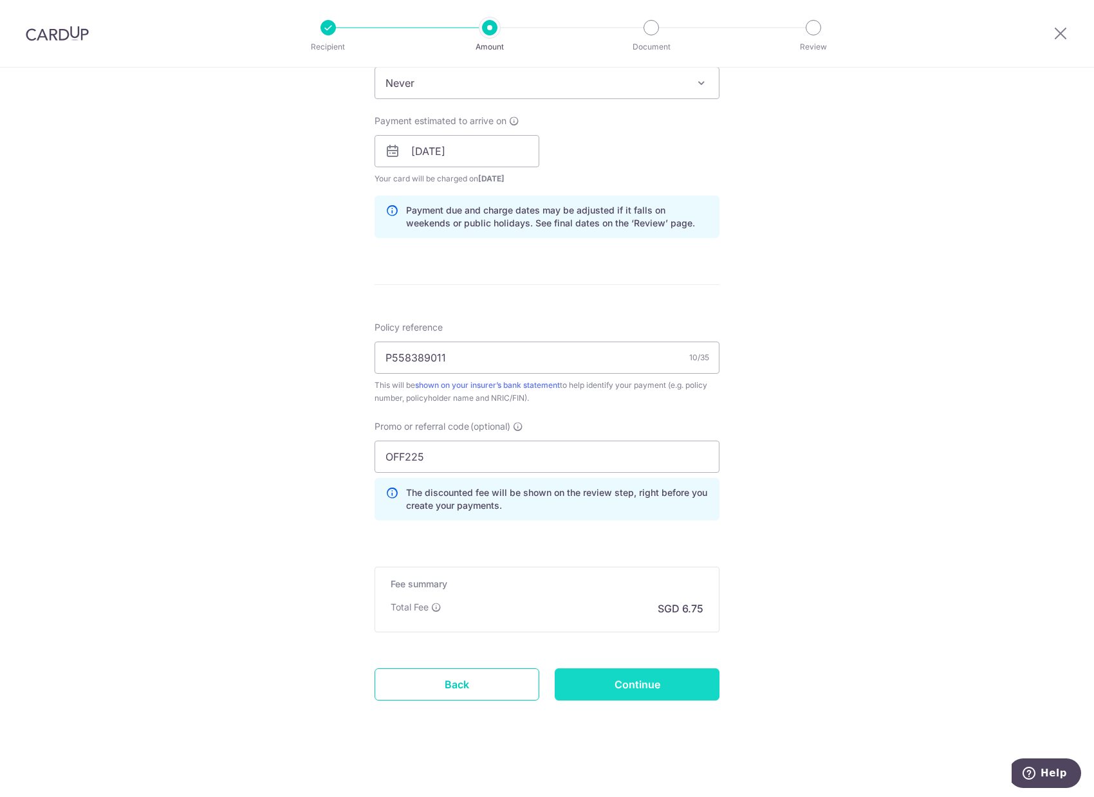
click at [658, 692] on input "Continue" at bounding box center [637, 685] width 165 height 32
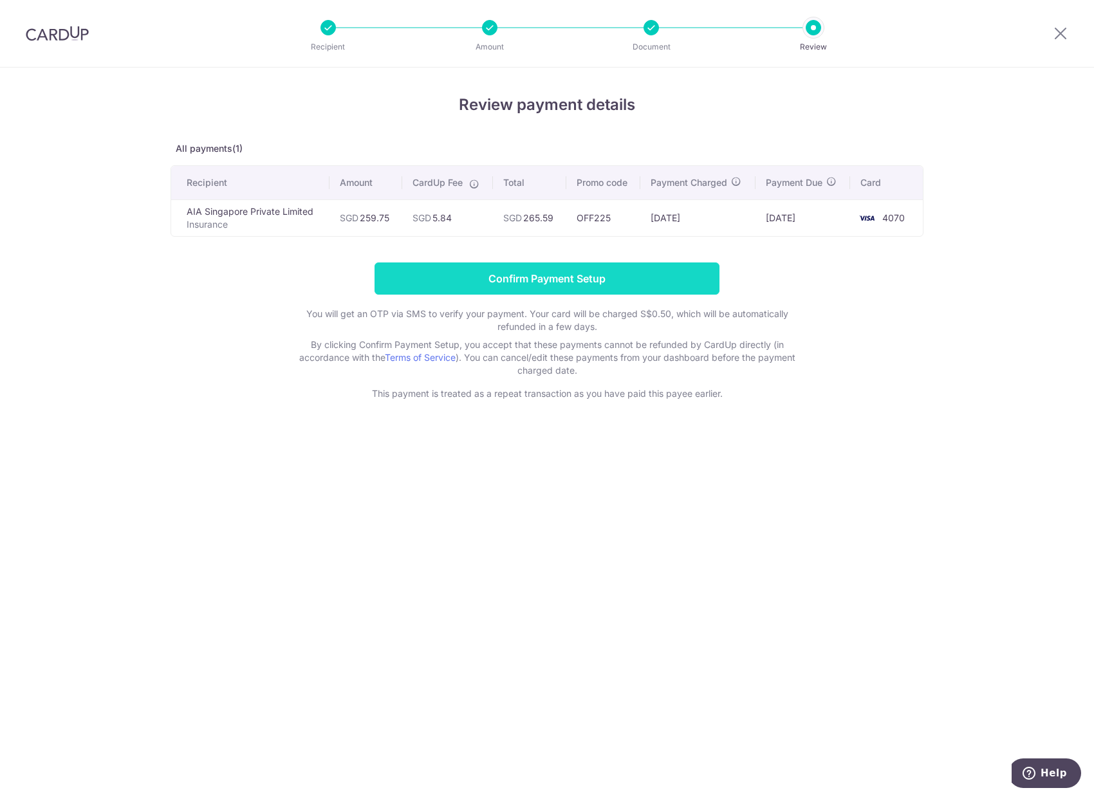
click at [640, 287] on input "Confirm Payment Setup" at bounding box center [546, 279] width 345 height 32
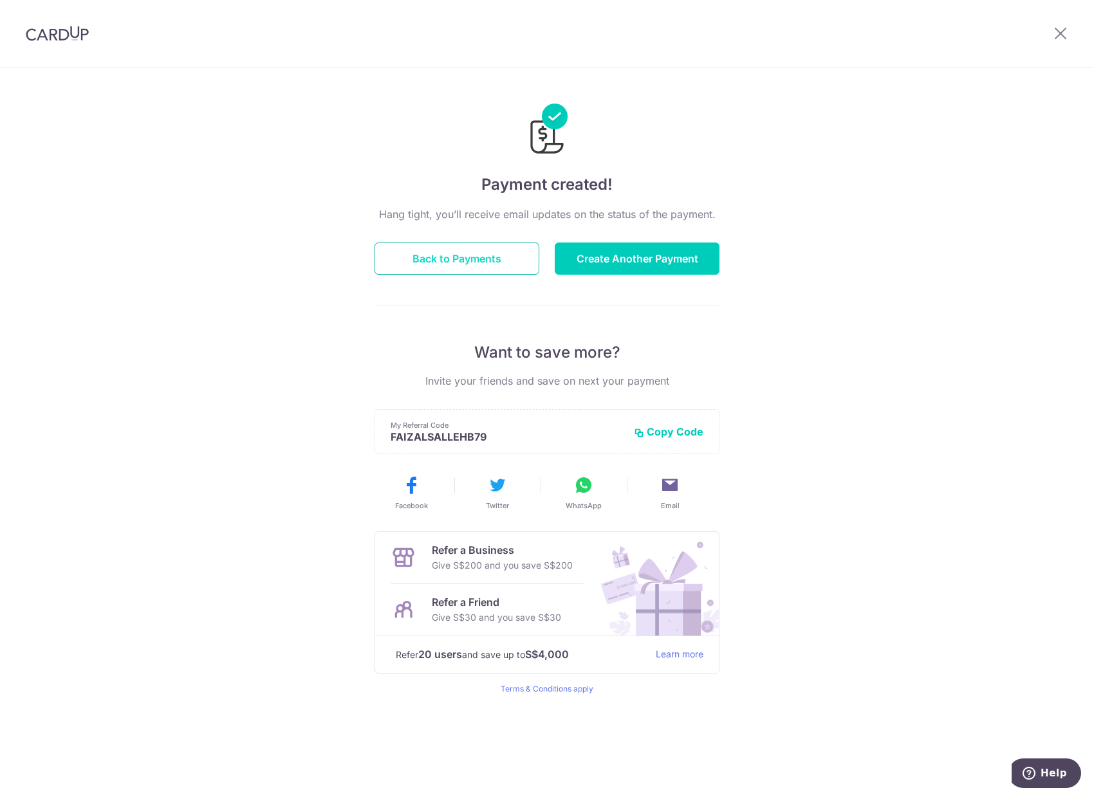
click at [474, 259] on button "Back to Payments" at bounding box center [456, 259] width 165 height 32
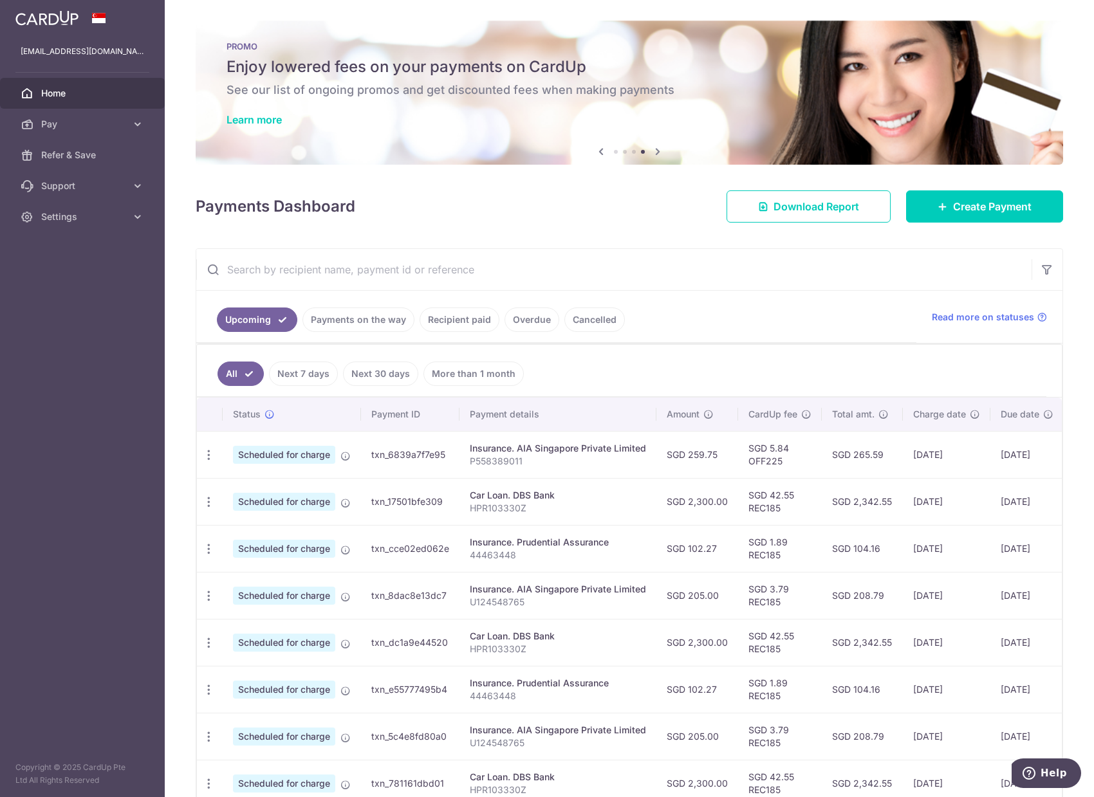
click at [110, 357] on aside "[EMAIL_ADDRESS][DOMAIN_NAME] Home Pay Payments Recipients Cards Refer & Save Su…" at bounding box center [82, 398] width 165 height 797
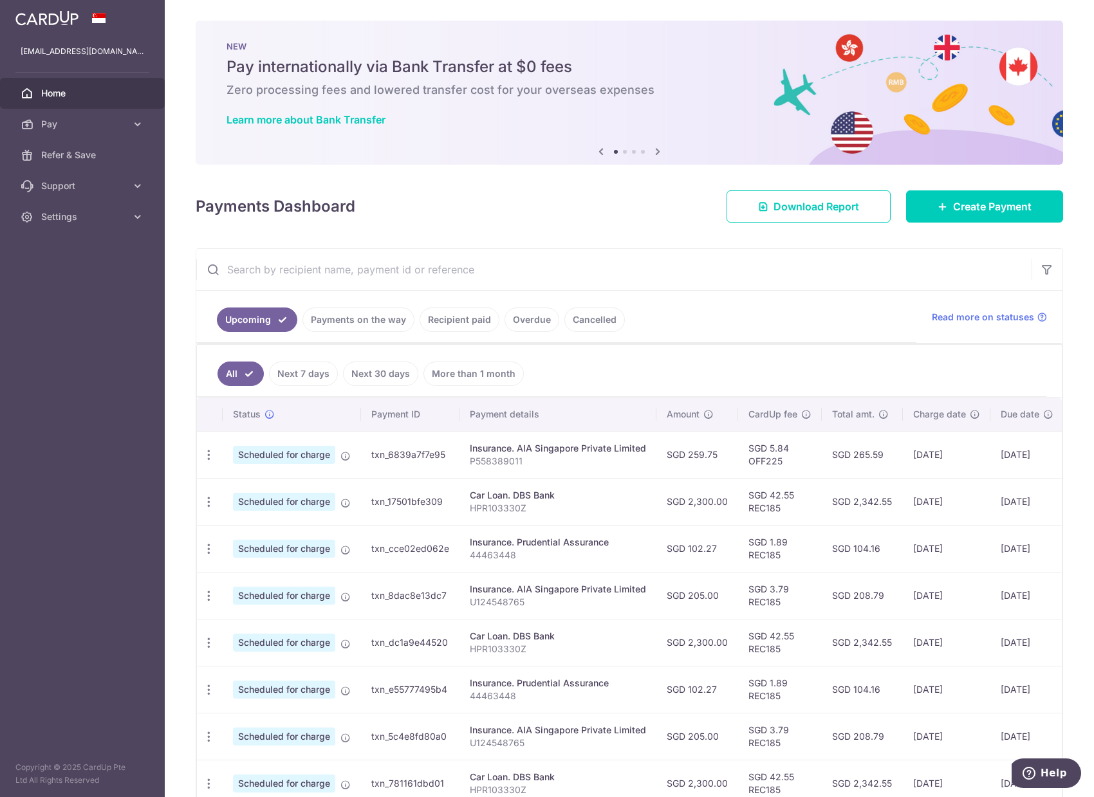
click at [59, 17] on img at bounding box center [46, 17] width 63 height 15
